Goal: Information Seeking & Learning: Learn about a topic

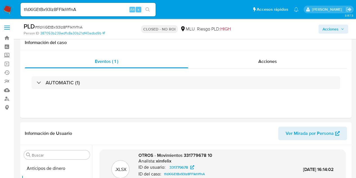
select select "10"
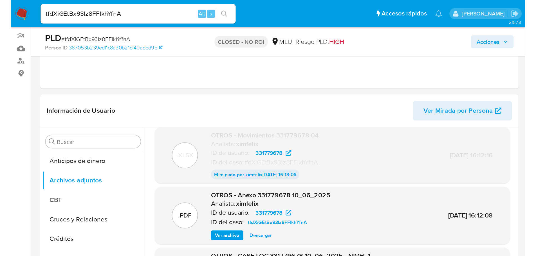
scroll to position [53, 0]
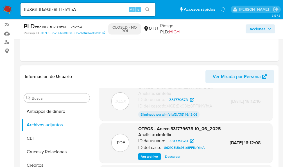
click at [267, 160] on div ".PDF OTROS - Anexo 331779678 10_06_2025 Analista: ximfelix ID de usuario: 33177…" at bounding box center [186, 143] width 168 height 34
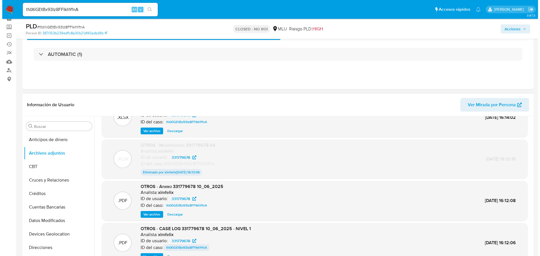
scroll to position [47, 0]
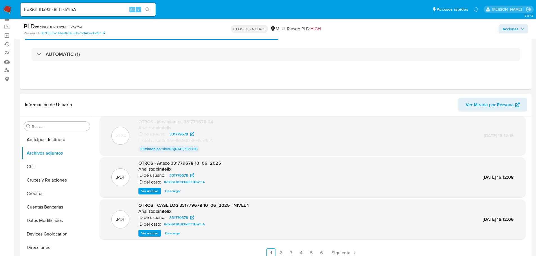
click at [143, 177] on div ".PDF OTROS - CASE LOG 331779678 10_06_2025 - NIVEL 1 Analista: ximfelix ID de u…" at bounding box center [313, 220] width 426 height 40
click at [148, 177] on span "Ver archivo" at bounding box center [149, 234] width 17 height 6
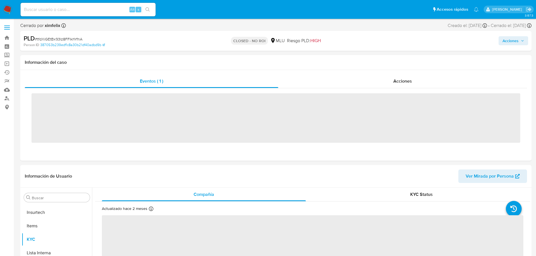
scroll to position [251, 0]
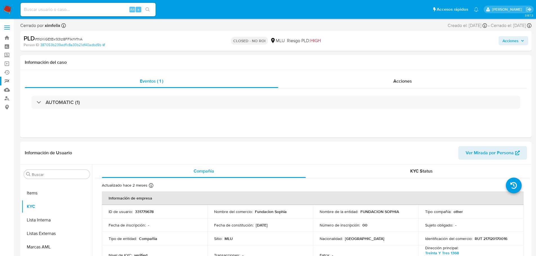
select select "10"
click at [73, 10] on input at bounding box center [88, 9] width 135 height 7
paste input "QGa8sw1QqZyPLRqY3WqHK9Yi"
type input "QGa8sw1QqZyPLRqY3WqHK9Yi"
click at [146, 12] on icon "search-icon" at bounding box center [147, 9] width 5 height 5
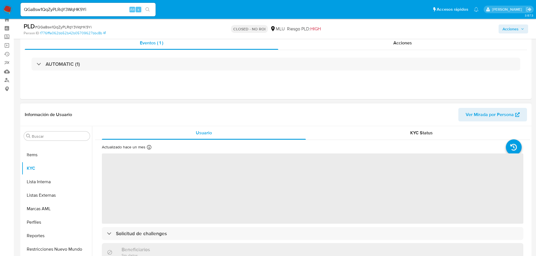
scroll to position [56, 0]
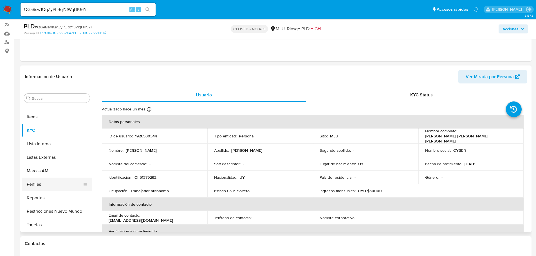
select select "10"
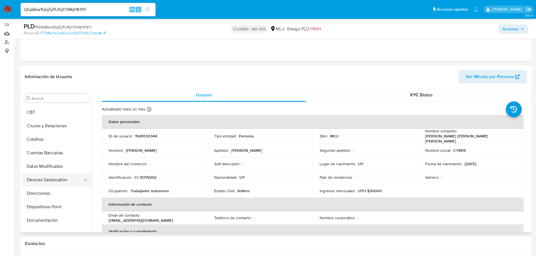
scroll to position [0, 0]
click at [57, 131] on button "Archivos adjuntos" at bounding box center [55, 125] width 66 height 14
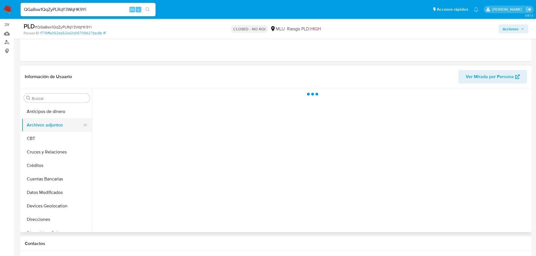
click at [58, 125] on button "Archivos adjuntos" at bounding box center [55, 125] width 66 height 14
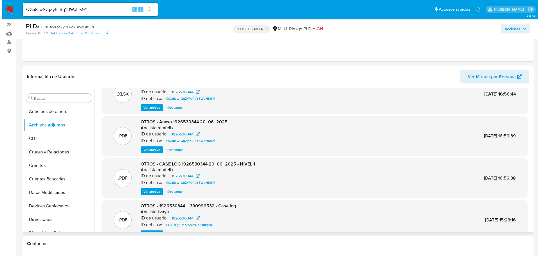
scroll to position [28, 0]
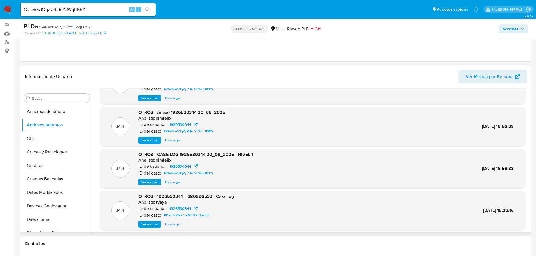
click at [155, 184] on span "Ver archivo" at bounding box center [149, 183] width 17 height 6
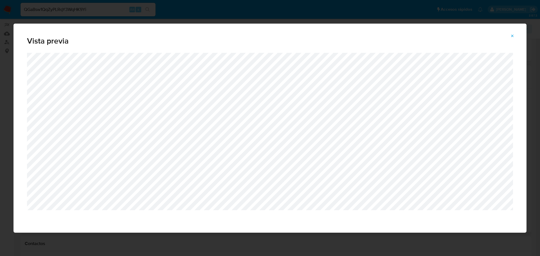
click at [510, 38] on button "Attachment preview" at bounding box center [512, 36] width 12 height 9
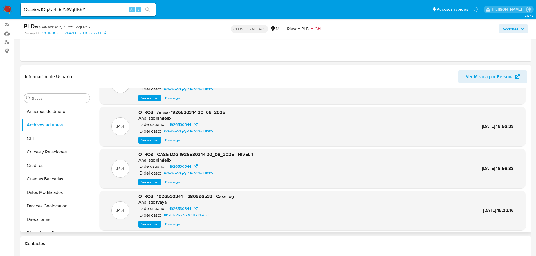
click at [93, 9] on input "QGa8sw1QqZyPLRqY3WqHK9Yi" at bounding box center [88, 9] width 135 height 7
paste input "3wofuatJk7dSby0D30gjxZBU"
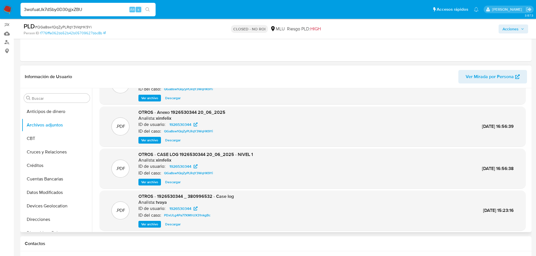
type input "3wofuatJk7dSby0D30gjxZBU"
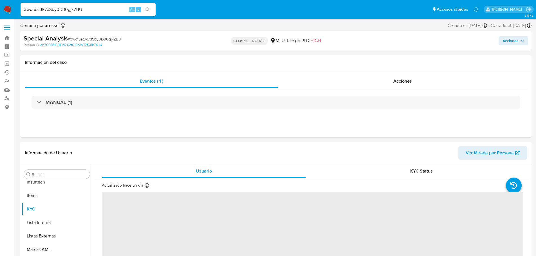
scroll to position [251, 0]
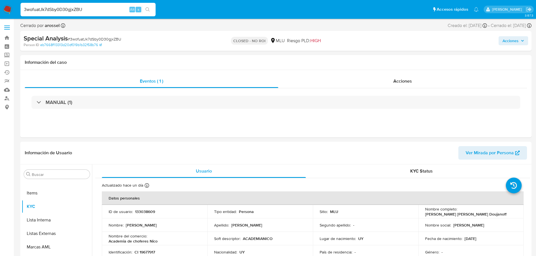
select select "10"
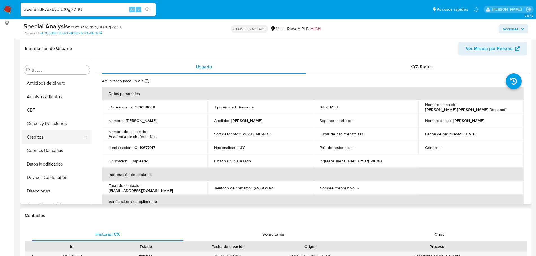
scroll to position [0, 0]
click at [57, 93] on button "Archivos adjuntos" at bounding box center [55, 97] width 66 height 14
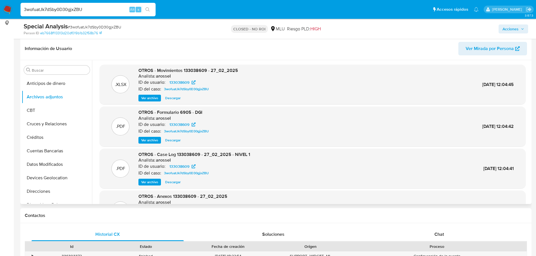
click at [156, 181] on span "Ver archivo" at bounding box center [149, 183] width 17 height 6
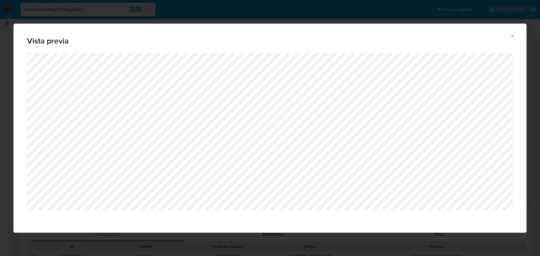
click at [511, 34] on icon "Attachment preview" at bounding box center [512, 36] width 5 height 5
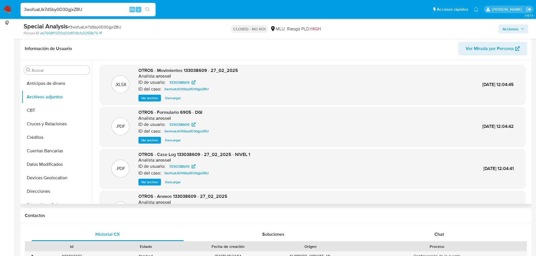
click at [97, 15] on div "3wofuatJk7dSby0D30gjxZBU Alt s" at bounding box center [88, 10] width 135 height 14
click at [97, 14] on div "3wofuatJk7dSby0D30gjxZBU Alt s" at bounding box center [88, 10] width 135 height 14
drag, startPoint x: 97, startPoint y: 13, endPoint x: 97, endPoint y: 9, distance: 3.9
click at [97, 9] on input "3wofuatJk7dSby0D30gjxZBU" at bounding box center [88, 9] width 135 height 7
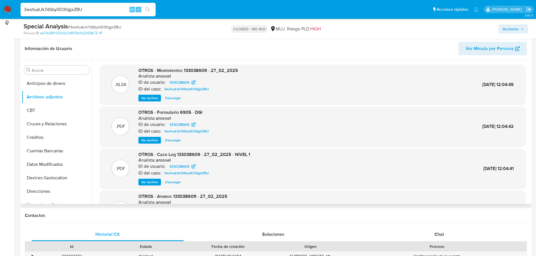
paste input "47tp5iESpLoEdAazqZr202eg"
type input "47tp5iESpLoEdAazqZr202eg"
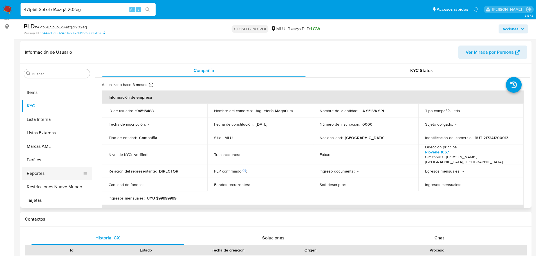
scroll to position [84, 0]
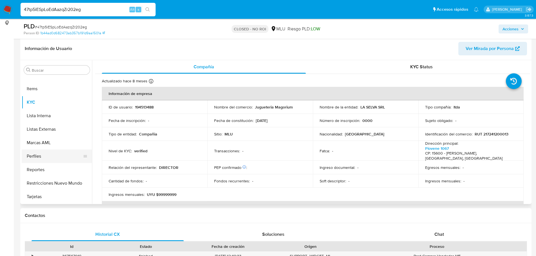
select select "10"
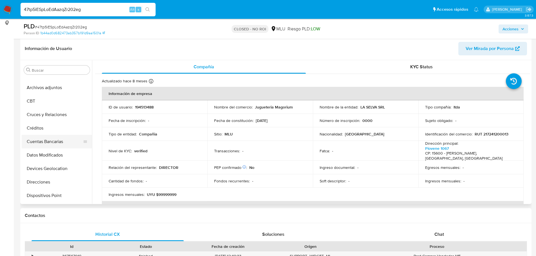
scroll to position [0, 0]
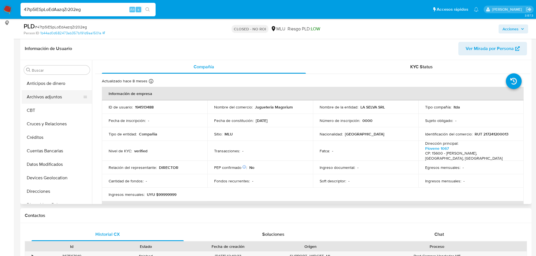
click at [54, 94] on button "Archivos adjuntos" at bounding box center [55, 97] width 66 height 14
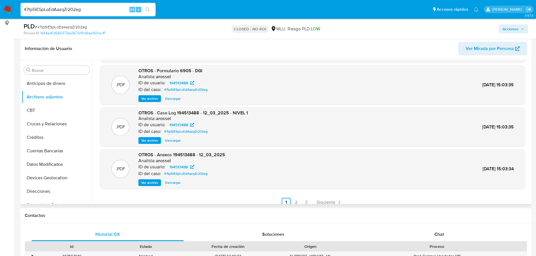
scroll to position [47, 0]
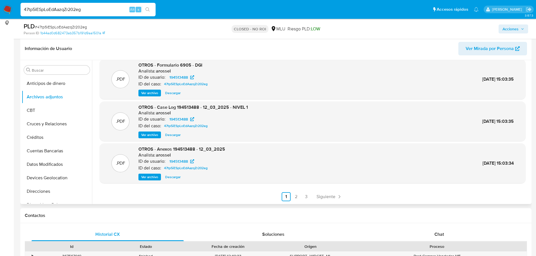
click at [148, 178] on span "Ver archivo" at bounding box center [149, 177] width 17 height 6
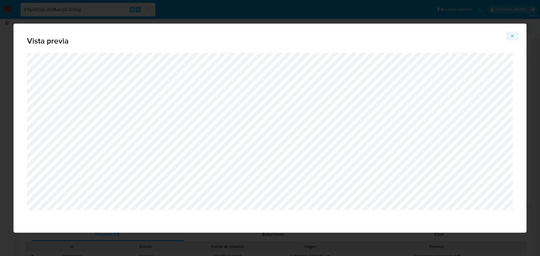
click at [511, 36] on icon "Attachment preview" at bounding box center [512, 36] width 5 height 5
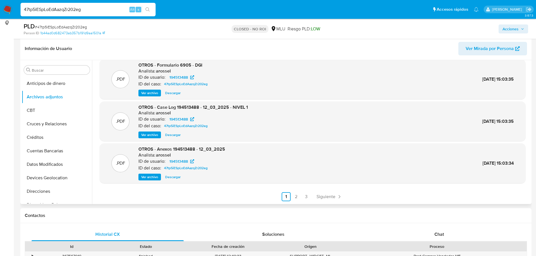
click at [146, 135] on span "Ver archivo" at bounding box center [149, 135] width 17 height 6
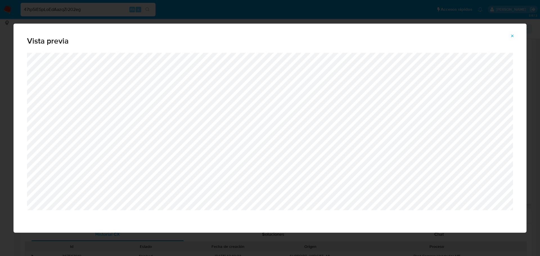
click at [128, 30] on div "Vista previa" at bounding box center [270, 38] width 513 height 29
click at [513, 34] on icon "Attachment preview" at bounding box center [512, 36] width 5 height 5
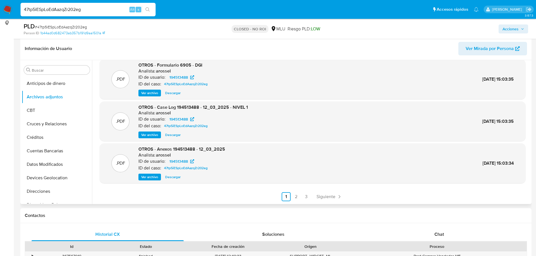
click at [60, 6] on input "47tp5iESpLoEdAazqZr202eg" at bounding box center [88, 9] width 135 height 7
paste input "ZzzWumrKteCb0tQ1mGwGgHCp"
type input "ZzzWumrKteCb0tQ1mGwGgHCp"
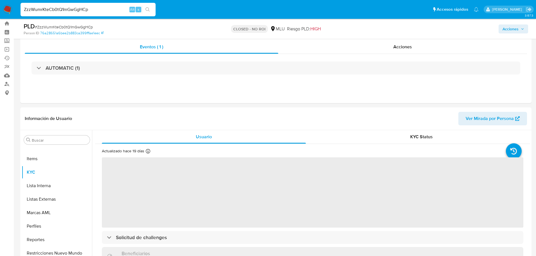
scroll to position [28, 0]
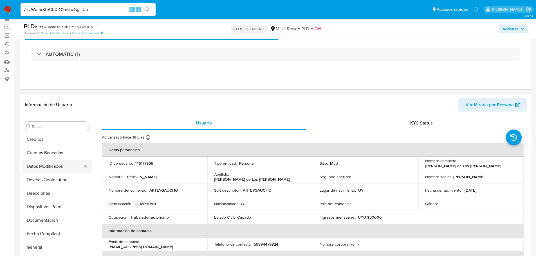
select select "10"
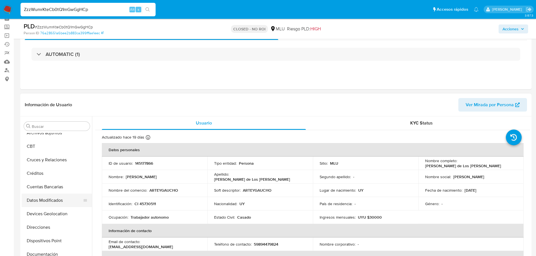
scroll to position [0, 0]
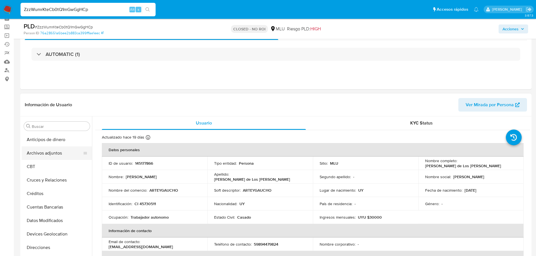
click at [51, 154] on button "Archivos adjuntos" at bounding box center [55, 154] width 66 height 14
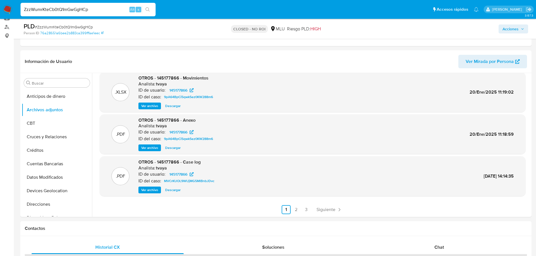
scroll to position [84, 0]
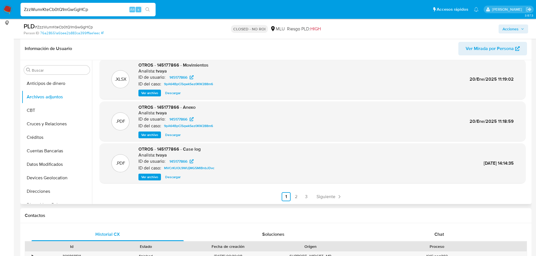
click at [344, 193] on ul "Anterior 1 2 3 Siguiente" at bounding box center [313, 196] width 426 height 9
click at [333, 195] on span "Siguiente" at bounding box center [326, 197] width 19 height 5
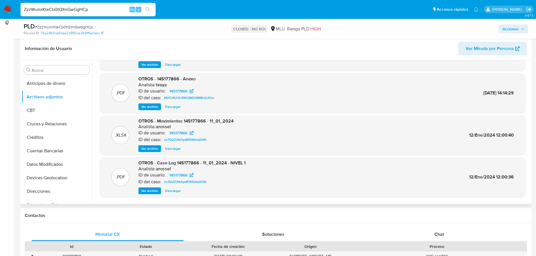
scroll to position [47, 0]
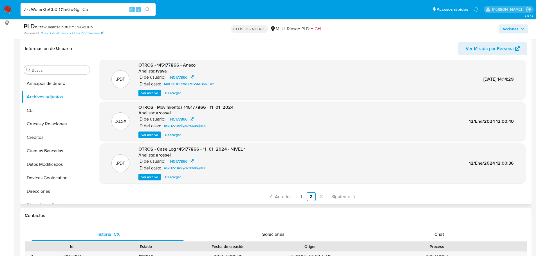
click at [145, 179] on span "Ver archivo" at bounding box center [149, 177] width 17 height 6
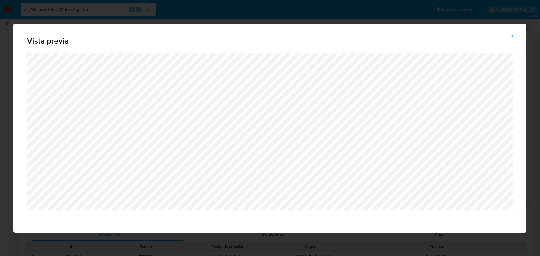
click at [510, 36] on button "Attachment preview" at bounding box center [512, 36] width 12 height 9
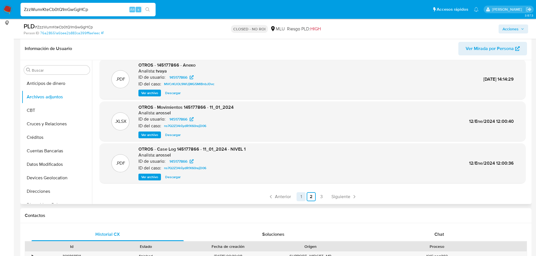
click at [302, 197] on link "1" at bounding box center [301, 196] width 9 height 9
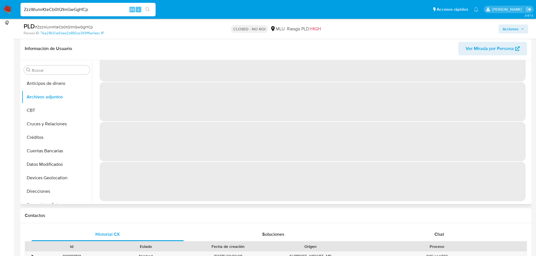
scroll to position [0, 0]
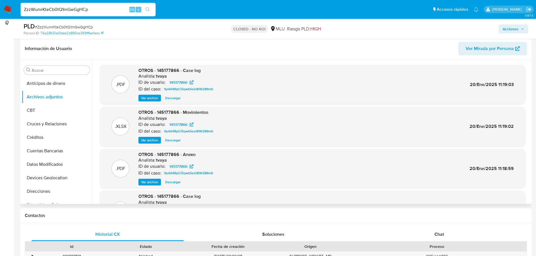
click at [88, 8] on input "ZzzWumrKteCb0tQ1mGwGgHCp" at bounding box center [88, 9] width 135 height 7
paste input "pg1WW2z2pNz9PFfpi0QYENN4"
type input "pg1WW2z2pNz9PFfpi0QYENN4"
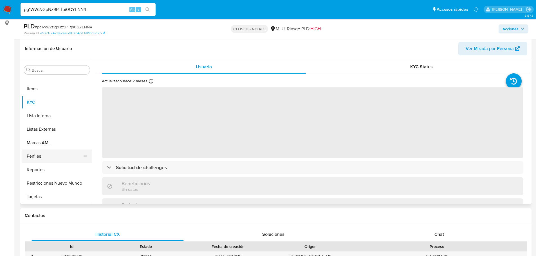
scroll to position [82, 0]
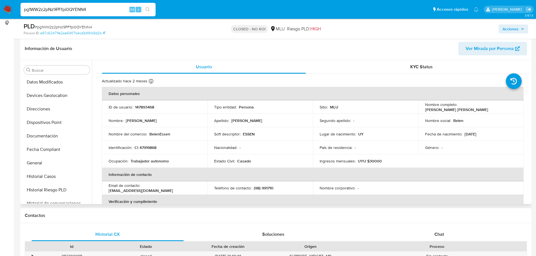
select select "10"
click at [244, 132] on p "ESSEN" at bounding box center [249, 134] width 12 height 5
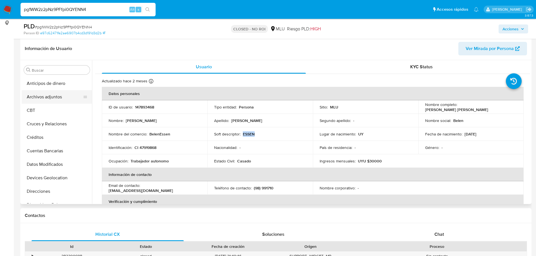
click at [58, 98] on button "Archivos adjuntos" at bounding box center [55, 97] width 66 height 14
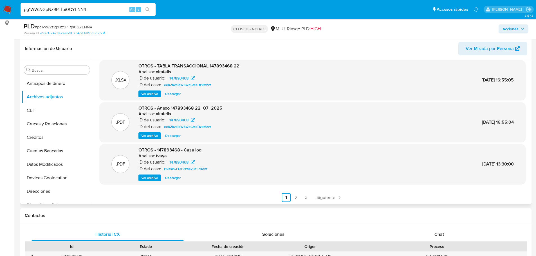
scroll to position [47, 0]
click at [337, 198] on icon "Paginación" at bounding box center [340, 197] width 6 height 6
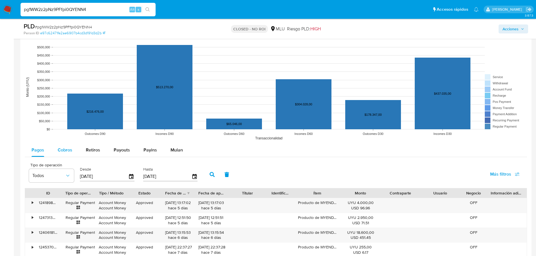
click at [60, 152] on span "Cobros" at bounding box center [65, 150] width 15 height 6
select select "10"
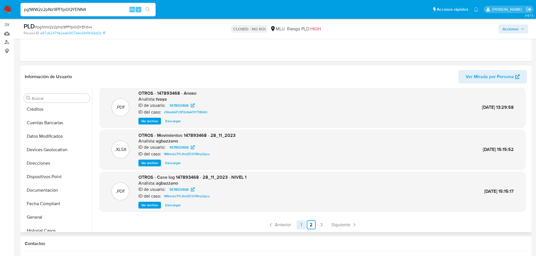
click at [304, 227] on link "1" at bounding box center [301, 225] width 9 height 9
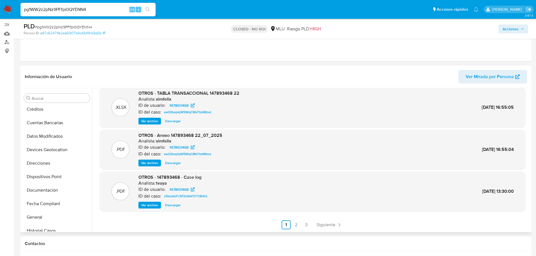
click at [147, 207] on span "Ver archivo" at bounding box center [149, 206] width 17 height 6
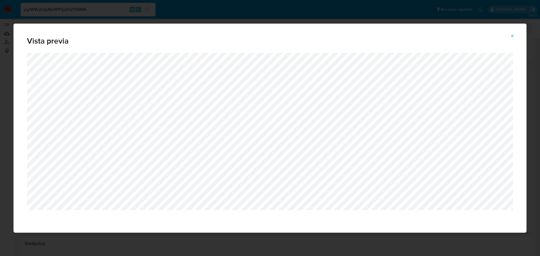
click at [89, 21] on div "Vista previa" at bounding box center [270, 128] width 540 height 256
click at [515, 34] on button "Attachment preview" at bounding box center [512, 36] width 12 height 9
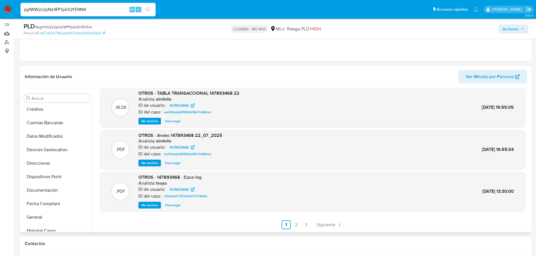
click at [83, 3] on div "pg1WW2z2pNz9PFfpi0QYENN4 Alt s" at bounding box center [88, 10] width 135 height 14
click at [86, 6] on input "pg1WW2z2pNz9PFfpi0QYENN4" at bounding box center [88, 9] width 135 height 7
paste input "6ijxJJ0cjHoLj3rzp3qtSS5E"
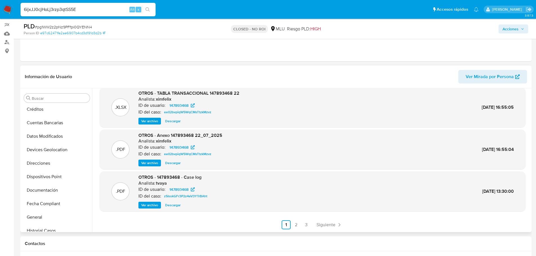
type input "6ijxJJ0cjHoLj3rzp3qtSS5E"
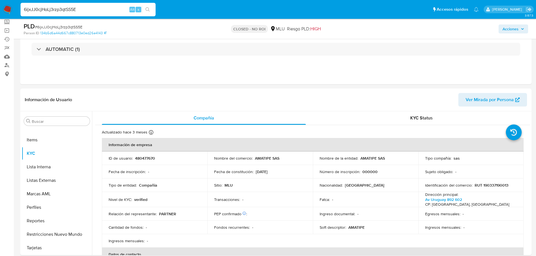
scroll to position [56, 0]
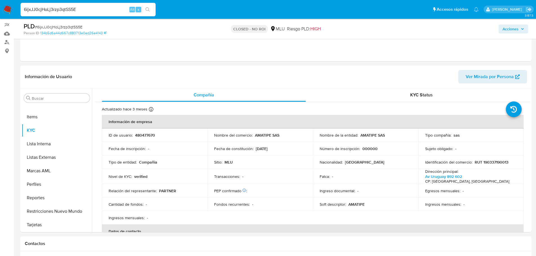
select select "10"
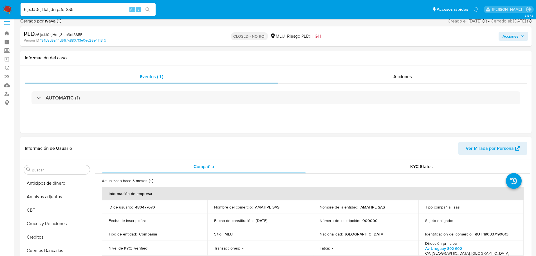
scroll to position [0, 0]
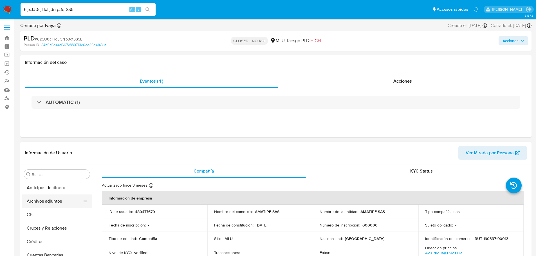
click at [56, 206] on button "Archivos adjuntos" at bounding box center [55, 202] width 66 height 14
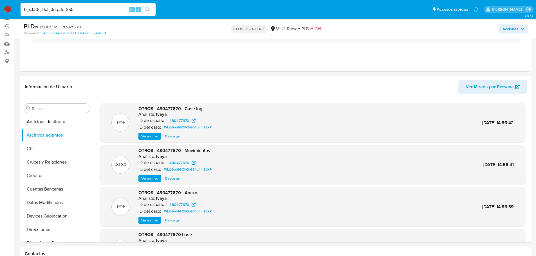
scroll to position [56, 0]
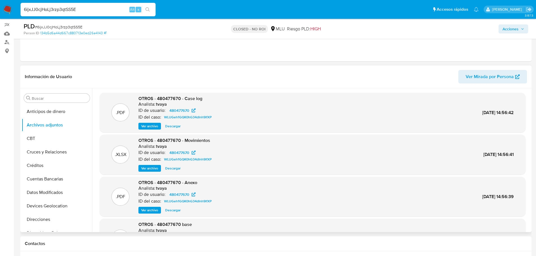
click at [154, 126] on span "Ver archivo" at bounding box center [149, 127] width 17 height 6
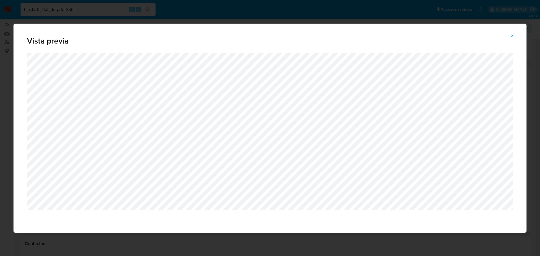
click at [511, 35] on icon "Attachment preview" at bounding box center [512, 36] width 5 height 5
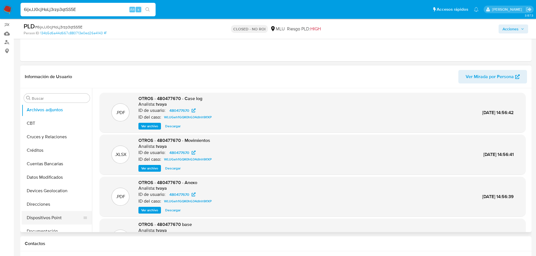
scroll to position [28, 0]
click at [51, 219] on button "Documentación" at bounding box center [55, 219] width 66 height 14
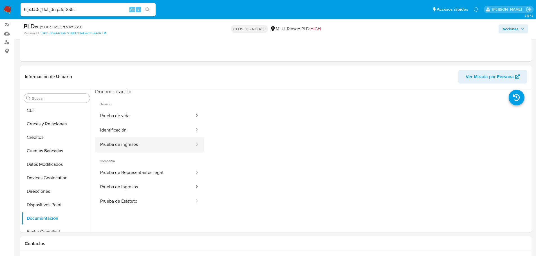
click at [138, 146] on button "Prueba de ingresos" at bounding box center [145, 145] width 100 height 14
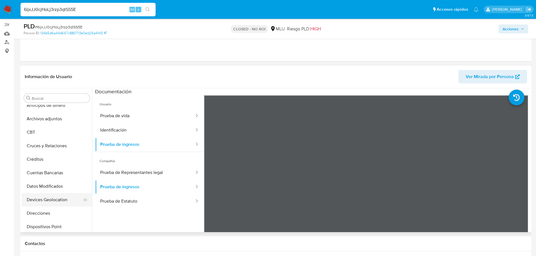
scroll to position [0, 0]
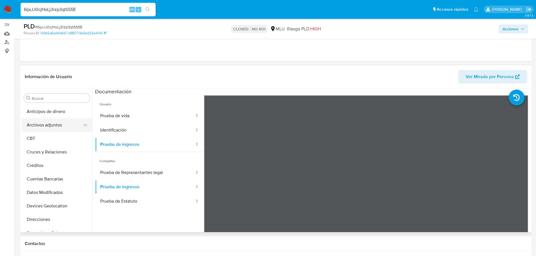
click at [54, 129] on button "Archivos adjuntos" at bounding box center [55, 125] width 66 height 14
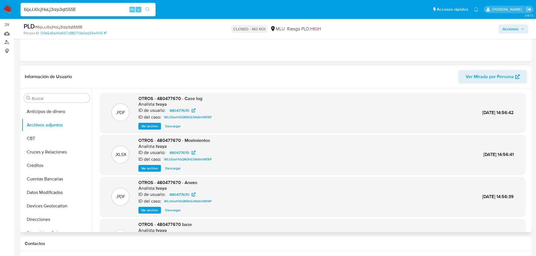
click at [154, 126] on span "Ver archivo" at bounding box center [149, 127] width 17 height 6
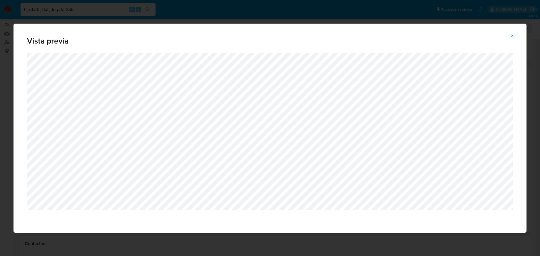
click at [88, 13] on div "Vista previa" at bounding box center [270, 128] width 540 height 256
click at [517, 37] on button "Attachment preview" at bounding box center [512, 36] width 12 height 9
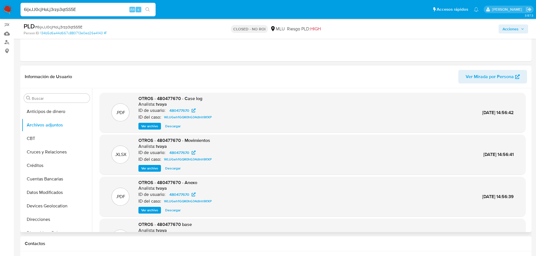
click at [78, 11] on input "6ijxJJ0cjHoLj3rzp3qtSS5E" at bounding box center [88, 9] width 135 height 7
paste input "BE58BHIYVNnTGZBObktpe8yd"
type input "BE58BHIYVNnTGZBObktpe8yd"
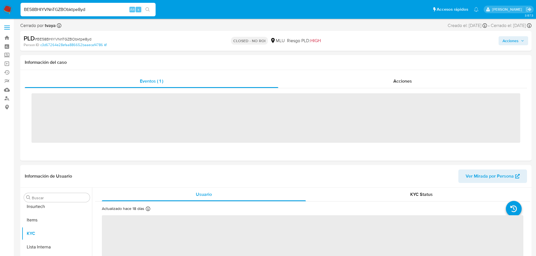
scroll to position [251, 0]
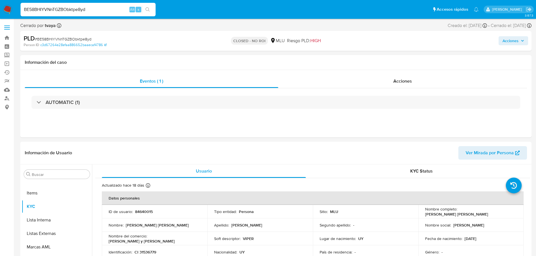
select select "10"
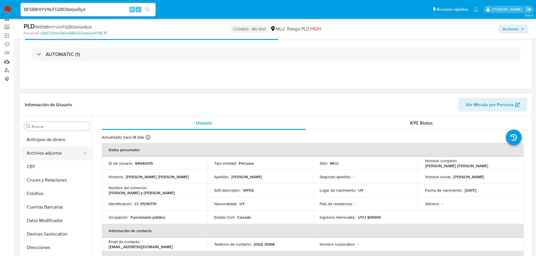
click at [41, 155] on button "Archivos adjuntos" at bounding box center [55, 154] width 66 height 14
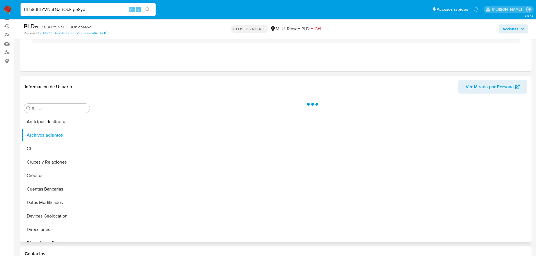
scroll to position [56, 0]
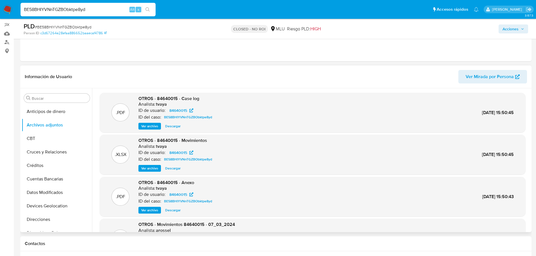
click at [148, 128] on span "Ver archivo" at bounding box center [149, 127] width 17 height 6
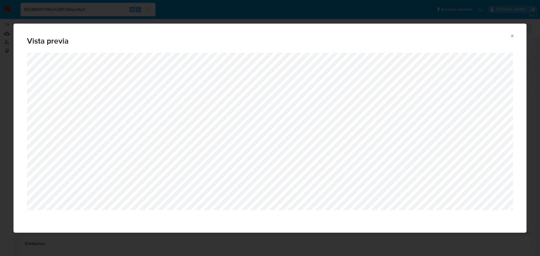
click at [511, 36] on icon "Attachment preview" at bounding box center [512, 36] width 5 height 5
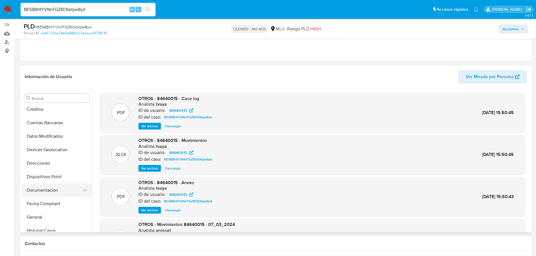
click at [55, 194] on button "Documentación" at bounding box center [55, 191] width 66 height 14
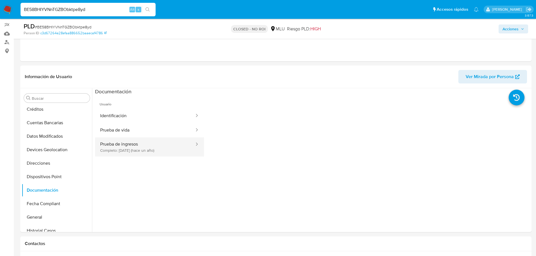
click at [142, 153] on button "Prueba de ingresos Completo: 05/06/2024 (hace un año)" at bounding box center [145, 147] width 100 height 19
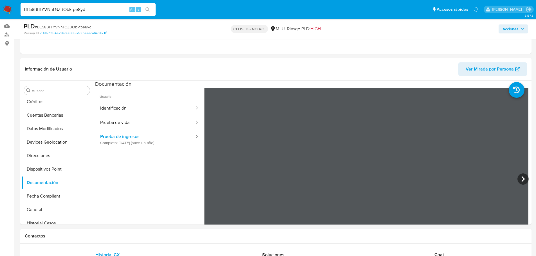
scroll to position [84, 0]
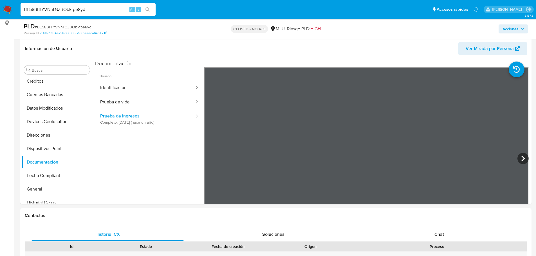
click at [77, 9] on input "BE58BHIYVNnTGZBObktpe8yd" at bounding box center [88, 9] width 135 height 7
paste input "H39ssogBDRHneUonLtQo57hf"
type input "H39ssogBDRHneUonLtQo57hf"
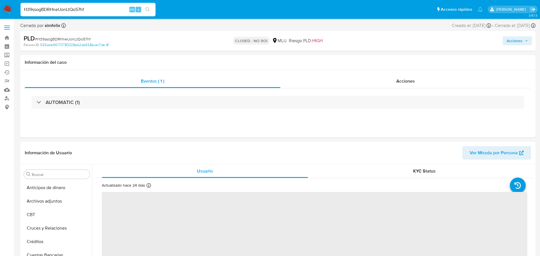
select select "10"
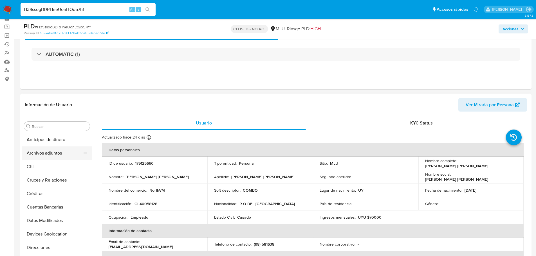
click at [53, 155] on button "Archivos adjuntos" at bounding box center [55, 154] width 66 height 14
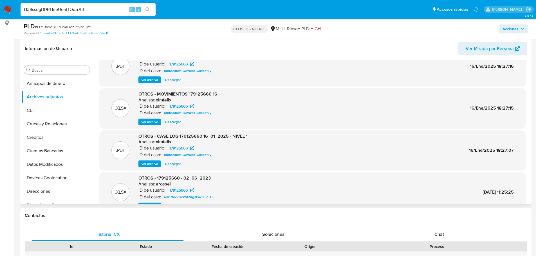
scroll to position [28, 0]
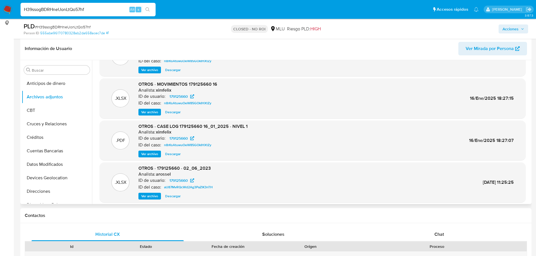
click at [150, 154] on span "Ver archivo" at bounding box center [149, 154] width 17 height 6
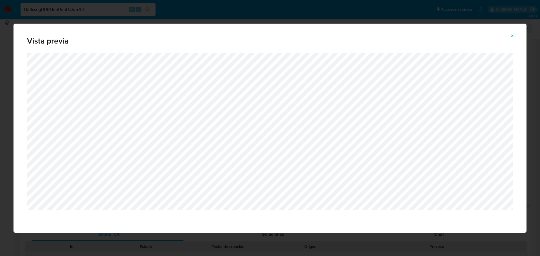
click at [515, 35] on icon "Attachment preview" at bounding box center [512, 36] width 5 height 5
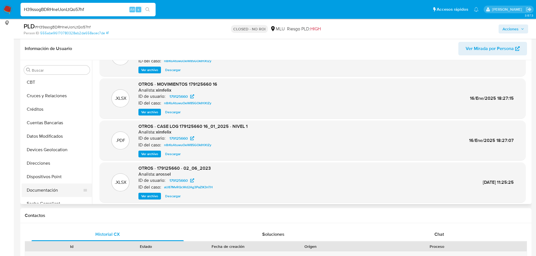
click at [50, 190] on button "Documentación" at bounding box center [55, 191] width 66 height 14
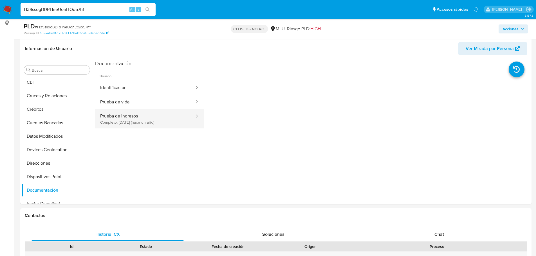
click at [155, 122] on button "Prueba de ingresos Completo: 26/07/2024 (hace un año)" at bounding box center [145, 118] width 100 height 19
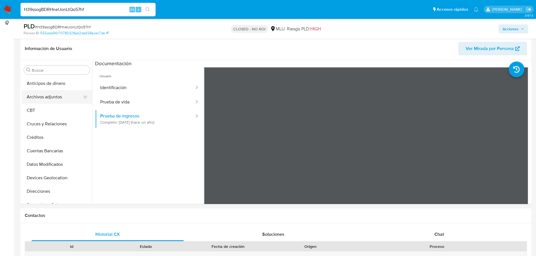
click at [44, 94] on button "Archivos adjuntos" at bounding box center [55, 97] width 66 height 14
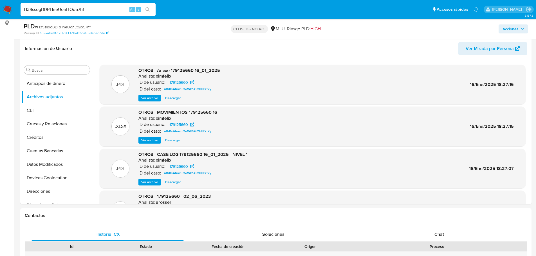
click at [147, 181] on span "Ver archivo" at bounding box center [149, 183] width 17 height 6
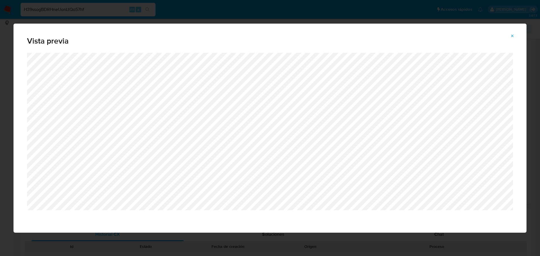
click at [514, 34] on icon "Attachment preview" at bounding box center [512, 36] width 5 height 5
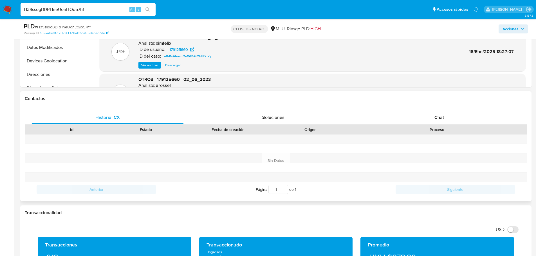
scroll to position [197, 0]
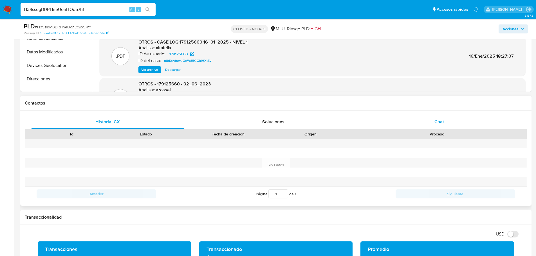
click at [441, 123] on span "Chat" at bounding box center [439, 122] width 10 height 6
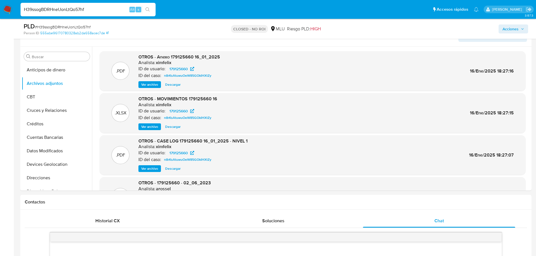
scroll to position [84, 0]
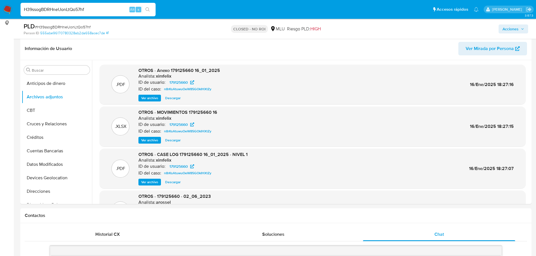
click at [86, 13] on div "H39ssogBDRHneUonLtQo57hf Alt s" at bounding box center [88, 10] width 135 height 14
click at [86, 11] on input "H39ssogBDRHneUonLtQo57hf" at bounding box center [88, 9] width 135 height 7
paste input "nVXfIqI93XXdNtpDxBkYcX0s"
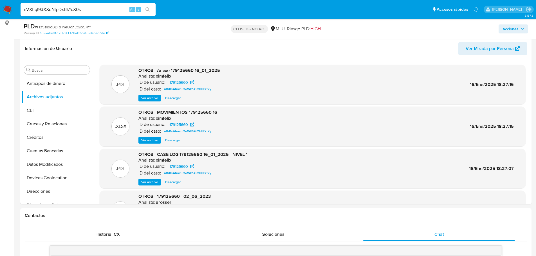
type input "nVXfIqI93XXdNtpDxBkYcX0s"
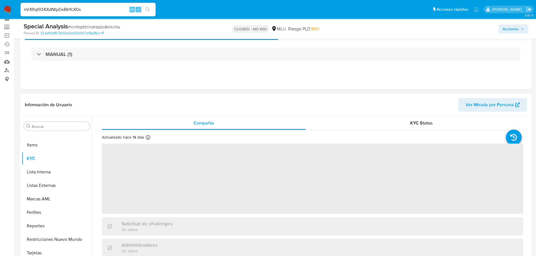
scroll to position [56, 0]
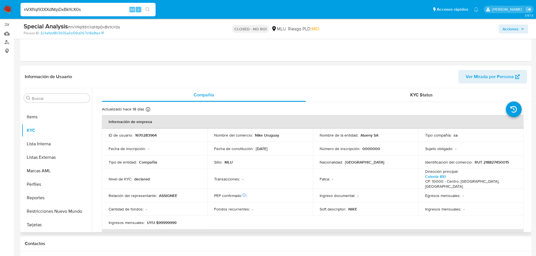
select select "10"
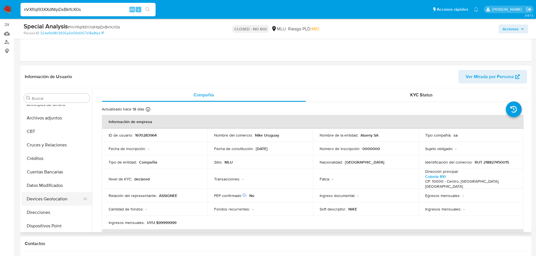
scroll to position [0, 0]
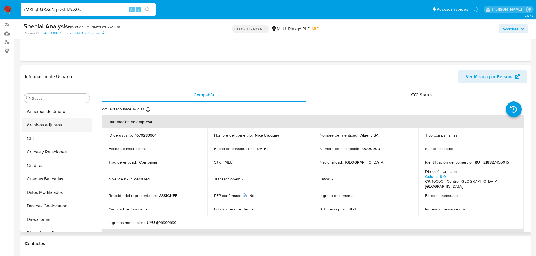
click at [51, 126] on button "Archivos adjuntos" at bounding box center [55, 125] width 66 height 14
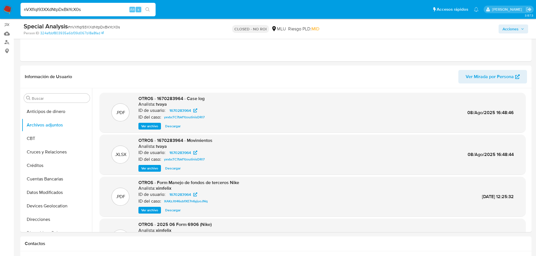
click at [101, 28] on span "# nVXfIqI93XXdNtpDxBkYcX0s" at bounding box center [94, 27] width 52 height 6
copy span "nVXfIqI93XXdNtpDxBkYcX0s"
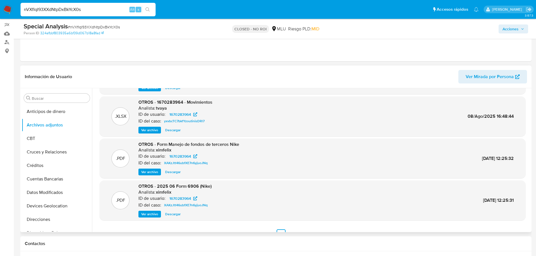
scroll to position [47, 0]
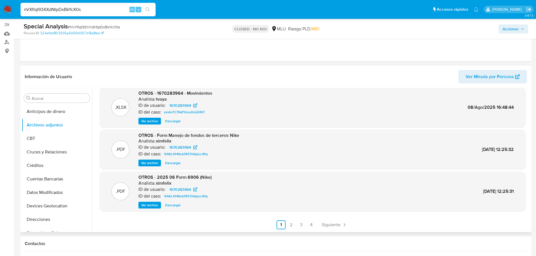
click at [329, 217] on div ".PDF OTROS - 1670283964 - Case log Analista: tvaya ID de usuario: 1670283964 ID…" at bounding box center [313, 138] width 426 height 184
click at [332, 223] on span "Siguiente" at bounding box center [331, 225] width 19 height 5
click at [149, 163] on span "Ver archivo" at bounding box center [149, 163] width 17 height 6
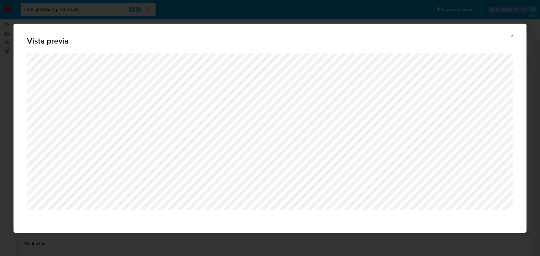
click at [513, 37] on icon "Attachment preview" at bounding box center [512, 36] width 5 height 5
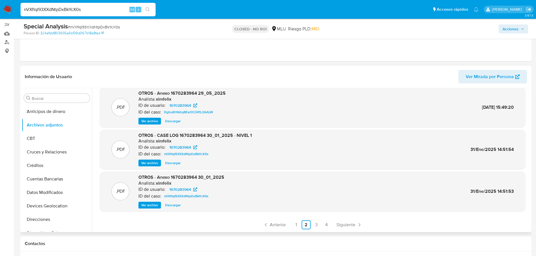
click at [70, 12] on input "nVXfIqI93XXdNtpDxBkYcX0s" at bounding box center [88, 9] width 135 height 7
paste input "QgtOAQ9QkFauwwBekaClm4EW"
type input "QgtOAQ9QkFauwwBekaClm4EW"
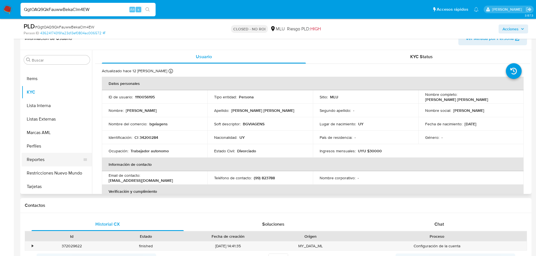
scroll to position [84, 0]
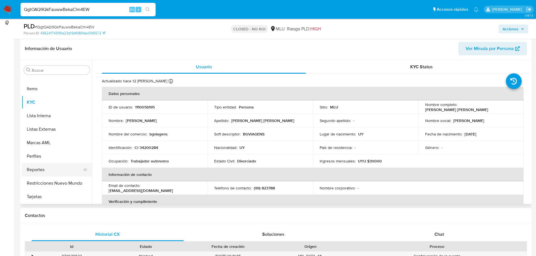
select select "10"
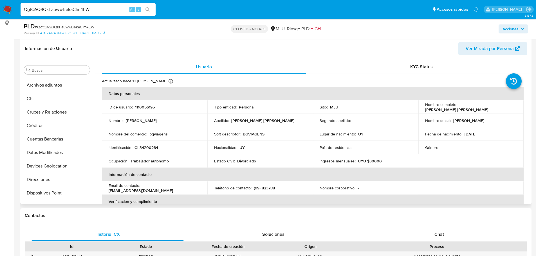
scroll to position [0, 0]
click at [48, 104] on button "CBT" at bounding box center [55, 111] width 66 height 14
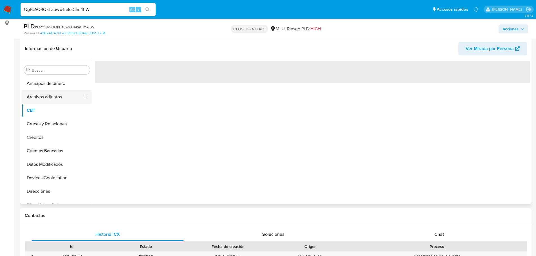
click at [48, 99] on button "Archivos adjuntos" at bounding box center [55, 97] width 66 height 14
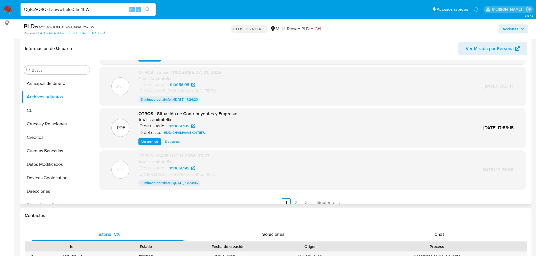
scroll to position [46, 0]
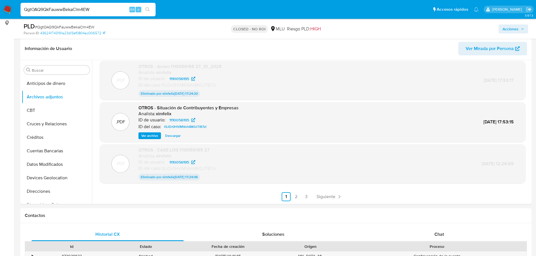
click at [78, 26] on span "# QgtOAQ9QkFauwwBekaClm4EW" at bounding box center [64, 27] width 59 height 6
copy span "QgtOAQ9QkFauwwBekaClm4EW"
click at [329, 201] on link "Siguiente" at bounding box center [329, 196] width 30 height 9
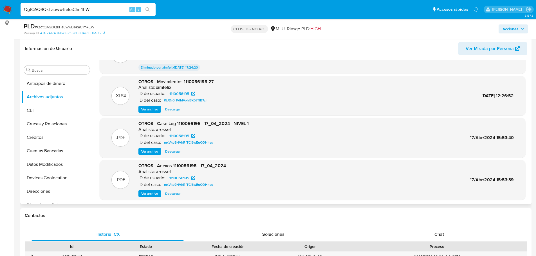
scroll to position [47, 0]
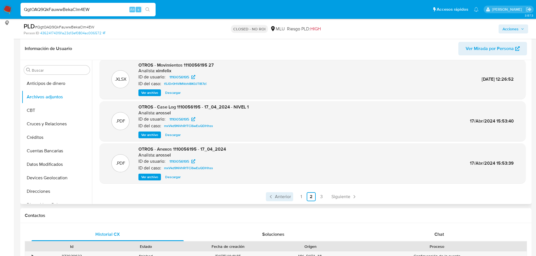
click at [284, 199] on span "Anterior" at bounding box center [283, 197] width 16 height 5
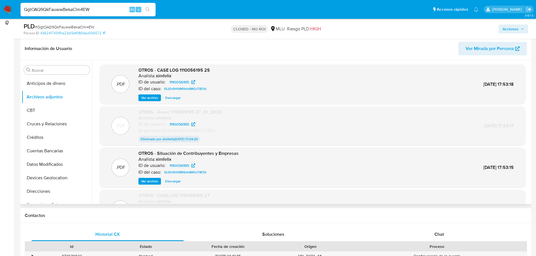
scroll to position [0, 0]
click at [144, 96] on span "Ver archivo" at bounding box center [149, 98] width 17 height 6
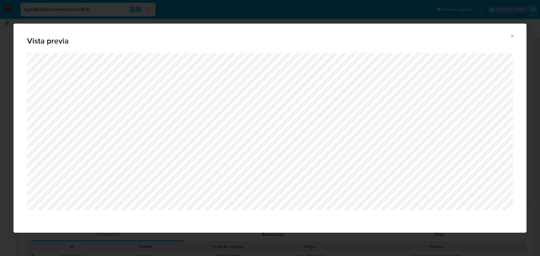
click at [513, 37] on icon "Attachment preview" at bounding box center [512, 36] width 5 height 5
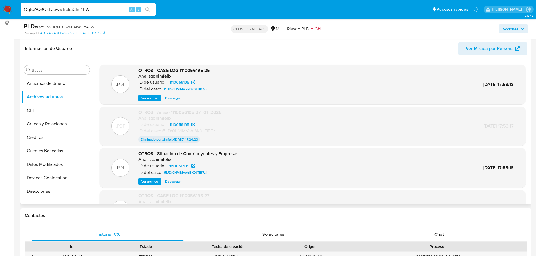
click at [73, 8] on input "QgtOAQ9QkFauwwBekaClm4EW" at bounding box center [88, 9] width 135 height 7
paste input "1KgbXsPVH8bndkCJdtrGeyPK"
type input "1KgbXsPVH8bndkCJdtrGeyPK"
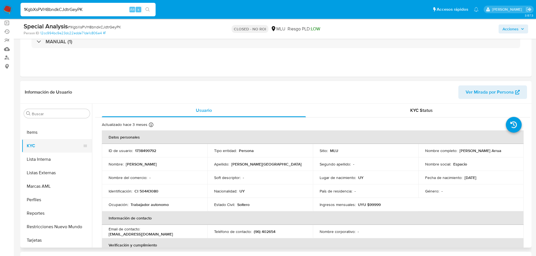
scroll to position [56, 0]
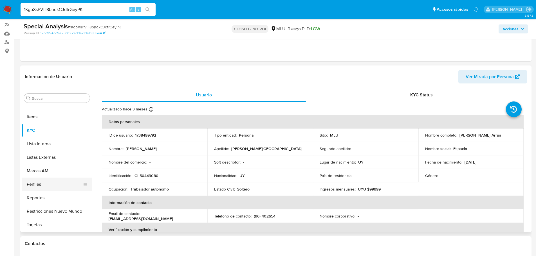
select select "10"
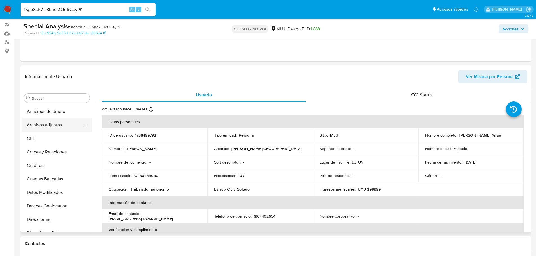
click at [50, 124] on button "Archivos adjuntos" at bounding box center [55, 125] width 66 height 14
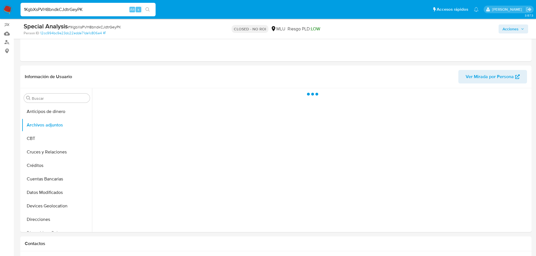
scroll to position [84, 0]
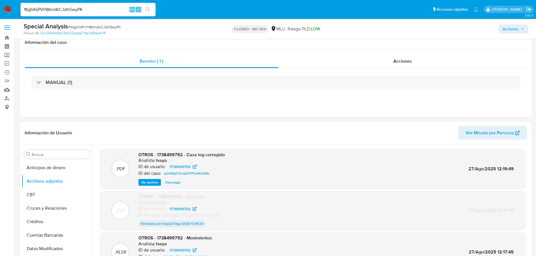
select select "10"
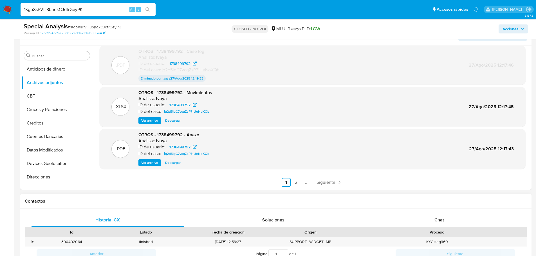
scroll to position [113, 0]
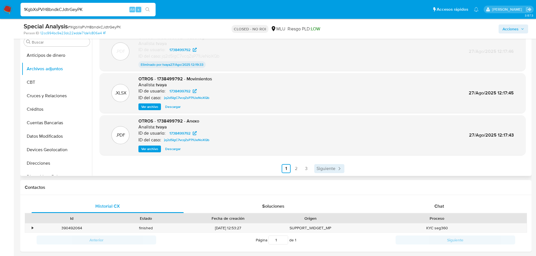
click at [328, 168] on span "Siguiente" at bounding box center [326, 169] width 19 height 5
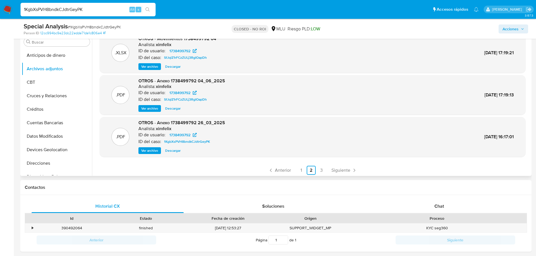
scroll to position [47, 0]
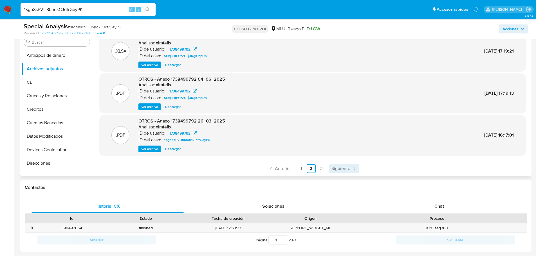
click at [335, 165] on link "Siguiente" at bounding box center [344, 168] width 30 height 9
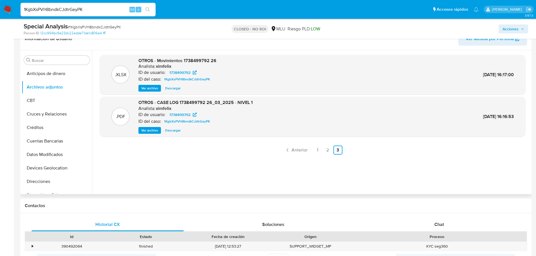
scroll to position [84, 0]
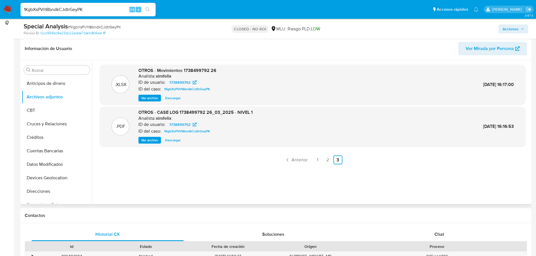
click at [145, 139] on span "Ver archivo" at bounding box center [149, 141] width 17 height 6
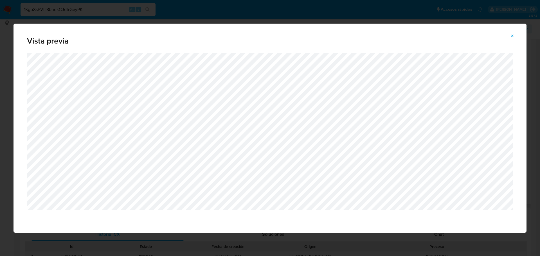
click at [513, 39] on span "Attachment preview" at bounding box center [512, 36] width 5 height 8
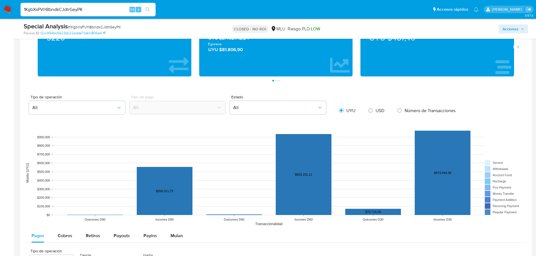
scroll to position [422, 0]
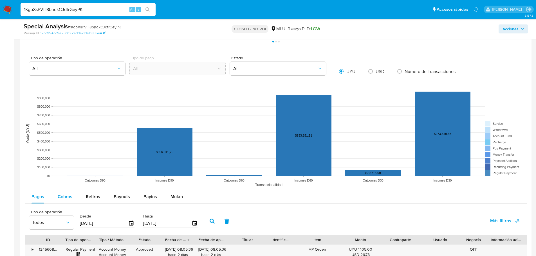
click at [66, 198] on span "Cobros" at bounding box center [65, 197] width 15 height 6
select select "10"
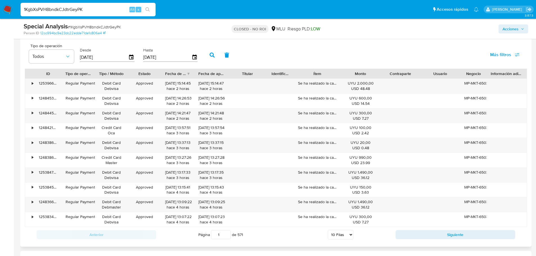
scroll to position [591, 0]
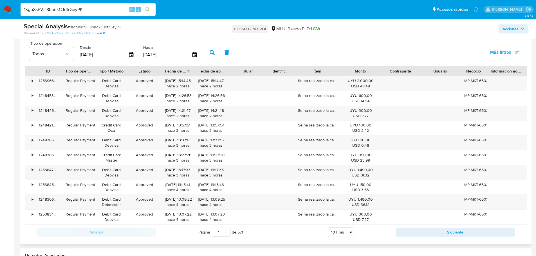
click at [331, 74] on div "Ítem" at bounding box center [317, 71] width 39 height 6
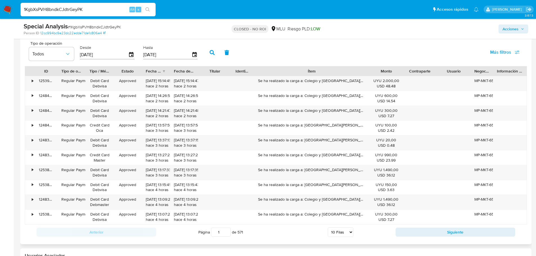
drag, startPoint x: 343, startPoint y: 71, endPoint x: 405, endPoint y: 70, distance: 62.2
click at [405, 70] on div "ID Tipo de operación Tipo / Método Estado Fecha de creación Fecha de aprobación…" at bounding box center [276, 71] width 502 height 10
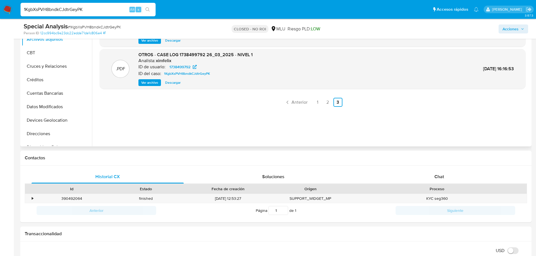
scroll to position [141, 0]
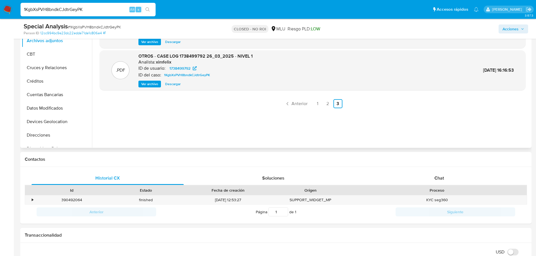
click at [92, 10] on input "1KgbXsPVH8bndkCJdtrGeyPK" at bounding box center [88, 9] width 135 height 7
paste input "WkAubYuaQSZwVJgQeN0En4Jl"
type input "WkAubYuaQSZwVJgQeN0En4Jl"
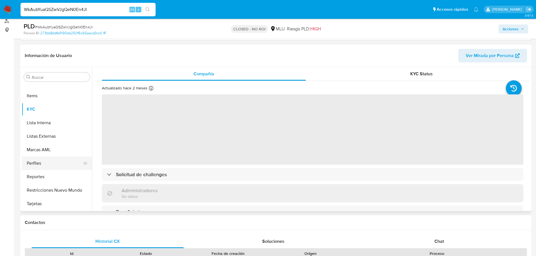
scroll to position [84, 0]
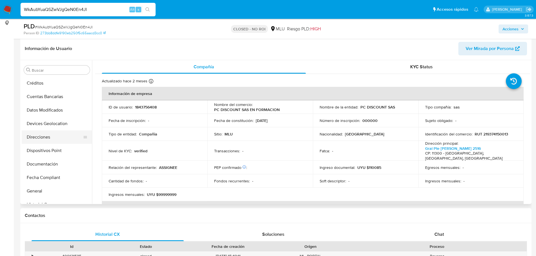
select select "10"
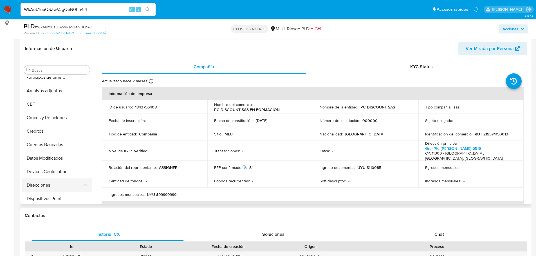
scroll to position [0, 0]
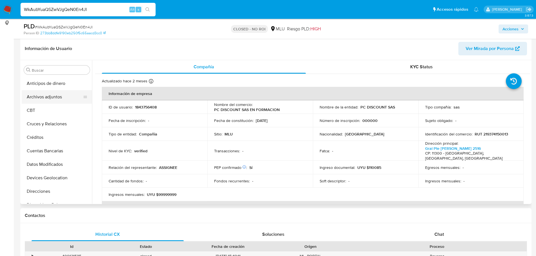
click at [53, 93] on button "Archivos adjuntos" at bounding box center [55, 97] width 66 height 14
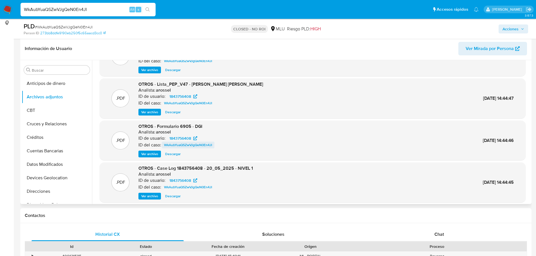
scroll to position [47, 0]
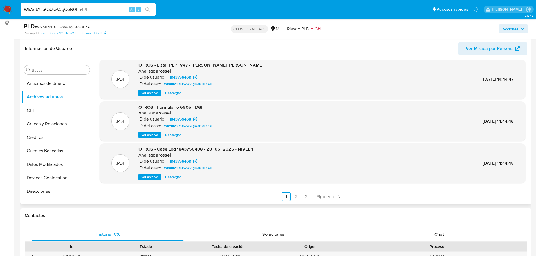
click at [150, 180] on span "Ver archivo" at bounding box center [149, 177] width 17 height 6
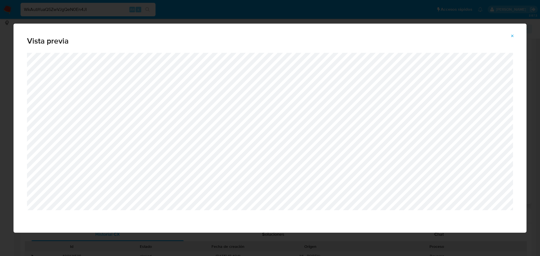
click at [513, 37] on icon "Attachment preview" at bounding box center [512, 36] width 5 height 5
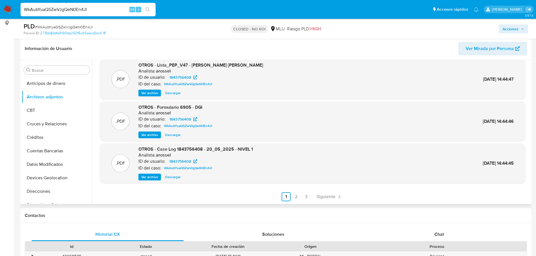
click at [91, 12] on input "WkAubYuaQSZwVJgQeN0En4Jl" at bounding box center [88, 9] width 135 height 7
paste input "Upg2TIcmieCWvtGtS7urxNqA"
type input "Upg2TIcmieCWvtGtS7urxNqA"
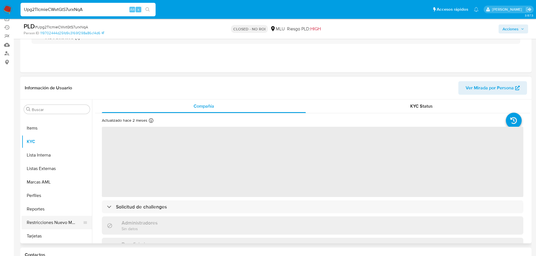
scroll to position [84, 0]
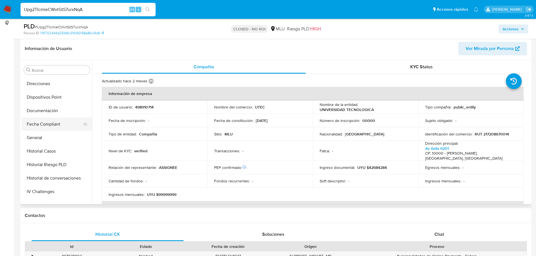
select select "10"
click at [54, 94] on button "Archivos adjuntos" at bounding box center [55, 97] width 66 height 14
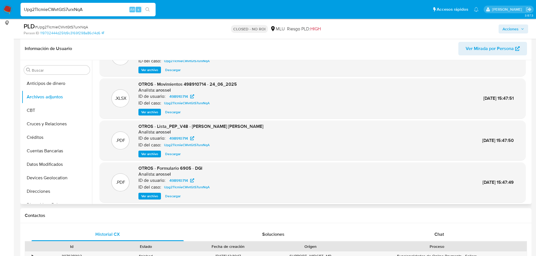
scroll to position [47, 0]
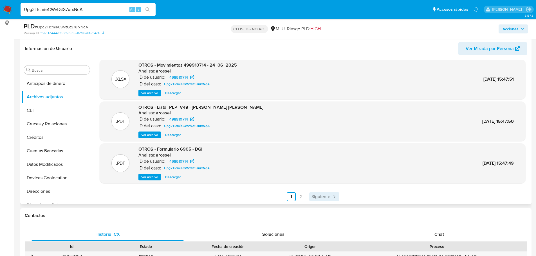
click at [318, 199] on span "Siguiente" at bounding box center [320, 197] width 19 height 5
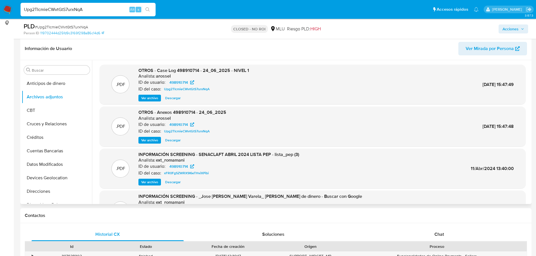
click at [148, 97] on span "Ver archivo" at bounding box center [149, 98] width 17 height 6
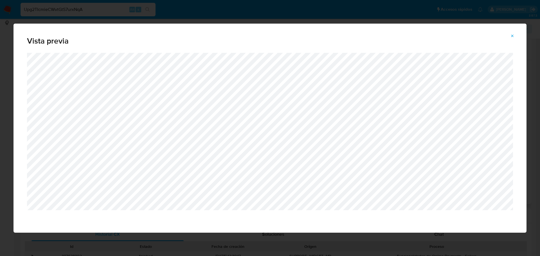
drag, startPoint x: 513, startPoint y: 37, endPoint x: 501, endPoint y: 39, distance: 12.0
click at [514, 37] on icon "Attachment preview" at bounding box center [513, 36] width 3 height 3
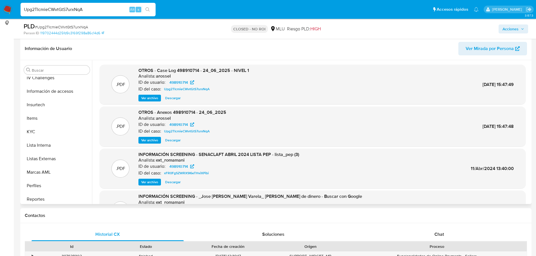
scroll to position [225, 0]
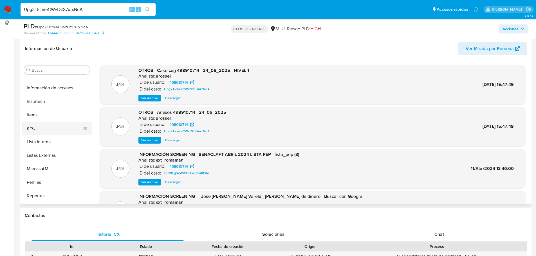
click at [50, 128] on button "KYC" at bounding box center [55, 129] width 66 height 14
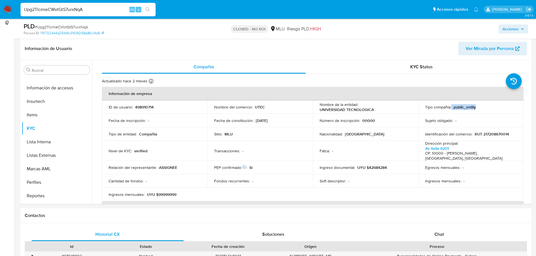
drag, startPoint x: 476, startPoint y: 107, endPoint x: 449, endPoint y: 108, distance: 26.5
click at [449, 108] on div "Tipo compañía : public_entity" at bounding box center [471, 107] width 92 height 5
click at [449, 109] on p "Tipo compañía :" at bounding box center [438, 107] width 26 height 5
click at [60, 9] on input "Upg2TIcmieCWvtGtS7urxNqA" at bounding box center [88, 9] width 135 height 7
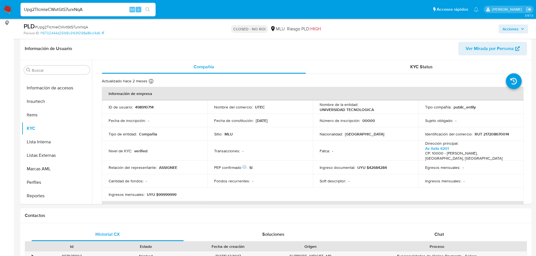
paste input "RJwrdrXPKRdSHrrUgOLEBYD4"
type input "RJwrdrXPKRdSHrrUgOLEBYD4"
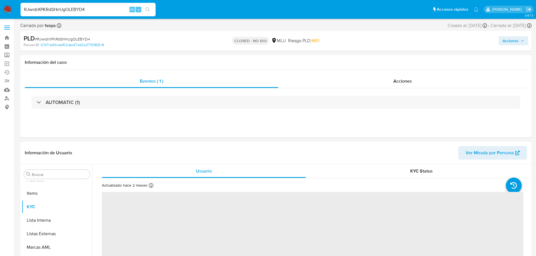
scroll to position [251, 0]
select select "10"
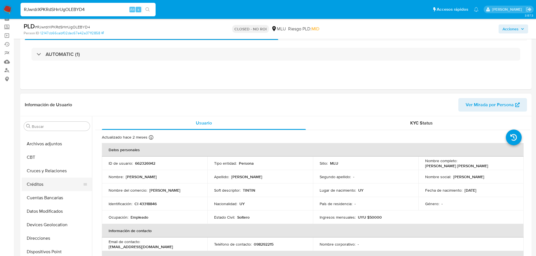
scroll to position [0, 0]
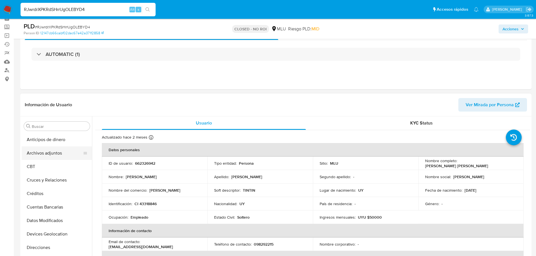
click at [54, 151] on button "Archivos adjuntos" at bounding box center [55, 154] width 66 height 14
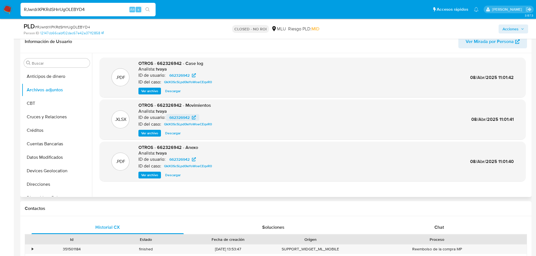
scroll to position [56, 0]
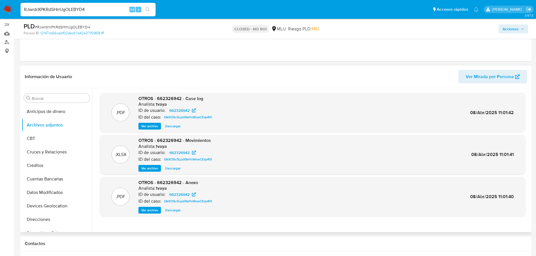
click at [142, 125] on span "Ver archivo" at bounding box center [149, 127] width 17 height 6
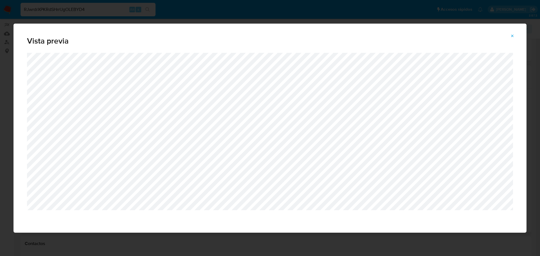
click at [513, 35] on icon "Attachment preview" at bounding box center [512, 36] width 5 height 5
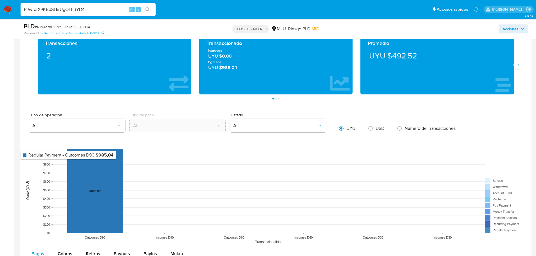
scroll to position [478, 0]
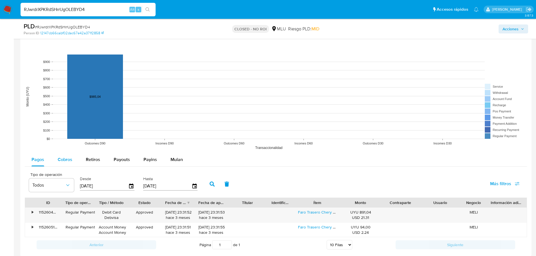
click at [63, 160] on span "Cobros" at bounding box center [65, 159] width 15 height 6
select select "10"
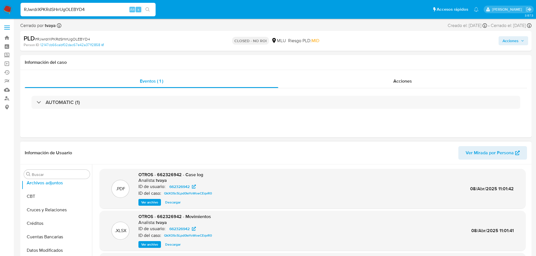
scroll to position [28, 0]
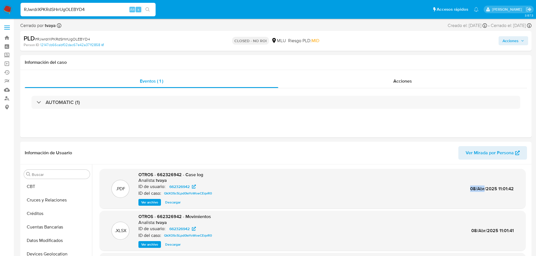
drag, startPoint x: 494, startPoint y: 190, endPoint x: 467, endPoint y: 189, distance: 27.0
click at [467, 189] on div ".PDF OTROS - 662326942 - Case log Analista: tvaya ID de usuario: 662326942 ID d…" at bounding box center [312, 189] width 420 height 34
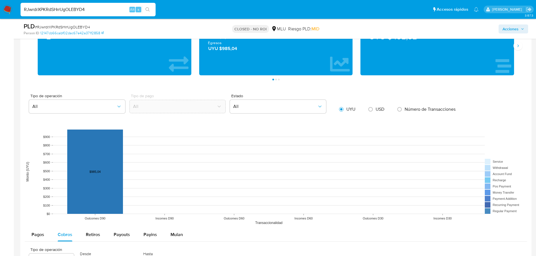
scroll to position [478, 0]
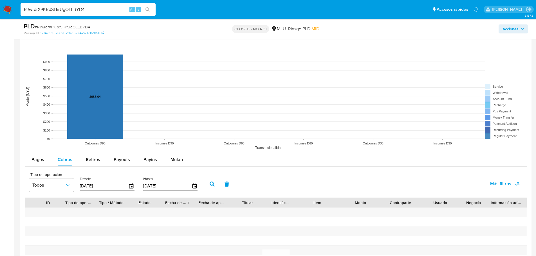
click at [125, 186] on input "[DATE]" at bounding box center [104, 186] width 48 height 9
click at [128, 186] on input "[DATE]" at bounding box center [104, 186] width 48 height 9
click at [129, 186] on icon "button" at bounding box center [132, 186] width 10 height 10
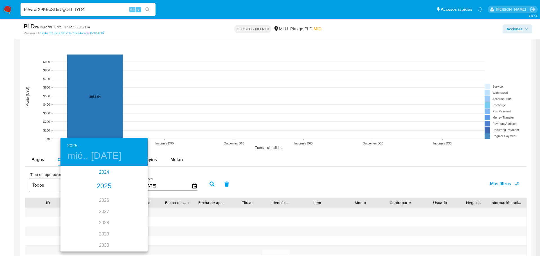
click at [106, 173] on div "2024" at bounding box center [103, 172] width 87 height 11
click at [130, 220] on div "sep." at bounding box center [133, 219] width 29 height 21
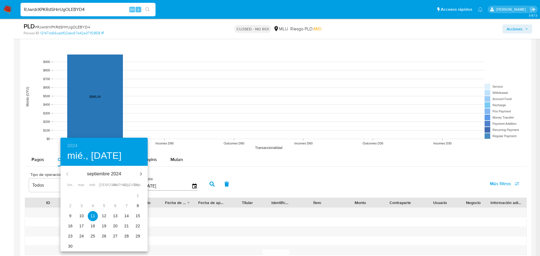
click at [136, 207] on span "8" at bounding box center [138, 206] width 10 height 6
type input "08/09/2024"
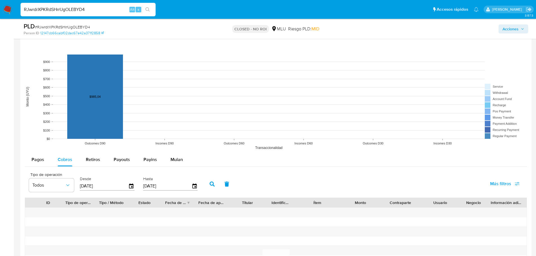
click at [212, 185] on icon "button" at bounding box center [212, 184] width 5 height 5
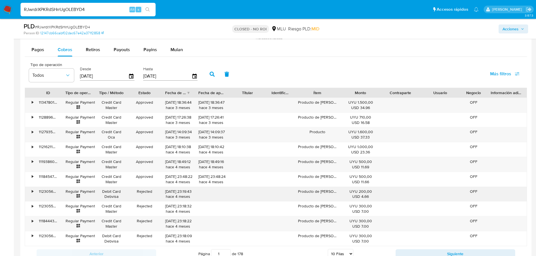
scroll to position [591, 0]
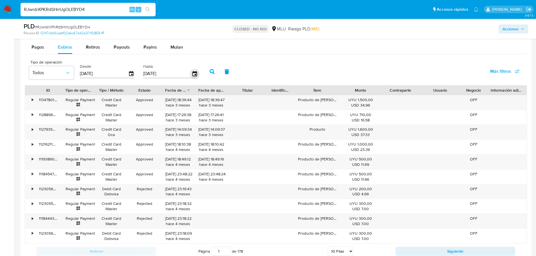
click at [197, 76] on icon "button" at bounding box center [195, 74] width 10 height 10
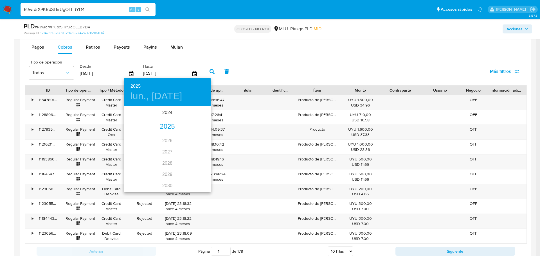
click at [169, 127] on div "2025" at bounding box center [167, 126] width 87 height 11
click at [137, 139] on div "abr." at bounding box center [138, 138] width 29 height 21
type input "08/04/2025"
click at [145, 145] on p "8" at bounding box center [145, 147] width 2 height 6
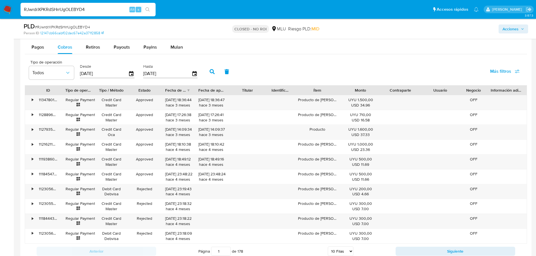
click at [210, 71] on icon "button" at bounding box center [212, 71] width 5 height 5
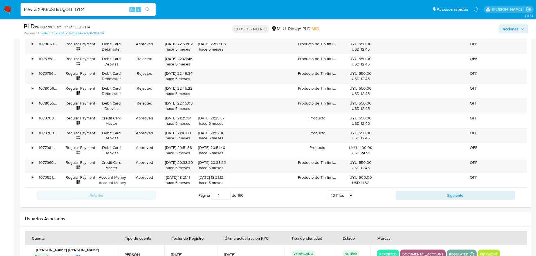
scroll to position [647, 0]
click at [338, 196] on select "5 Filas 10 Filas 20 Filas 25 Filas 50 Filas 100 Filas" at bounding box center [341, 195] width 26 height 10
select select "100"
click at [328, 190] on select "5 Filas 10 Filas 20 Filas 25 Filas 50 Filas 100 Filas" at bounding box center [341, 195] width 26 height 10
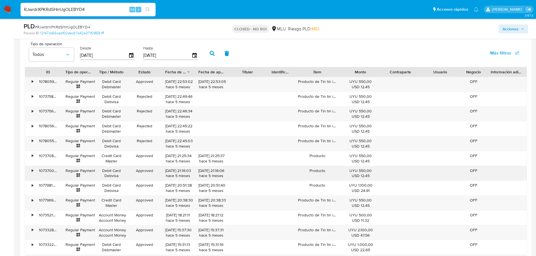
scroll to position [619, 0]
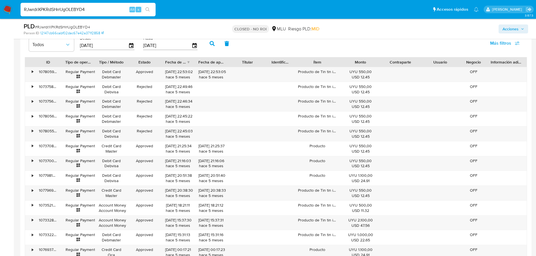
click at [414, 59] on div "Contraparte" at bounding box center [400, 62] width 32 height 6
click at [502, 46] on span "Más filtros" at bounding box center [500, 44] width 21 height 14
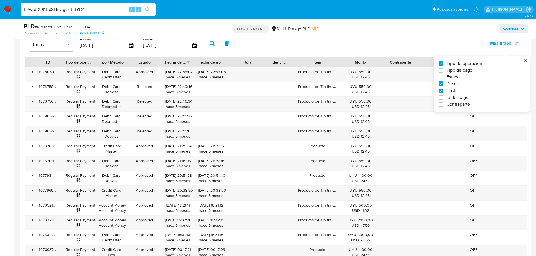
click at [452, 77] on span "Estado" at bounding box center [453, 77] width 13 height 6
click at [443, 77] on input "Estado" at bounding box center [441, 77] width 5 height 5
checkbox input "true"
type input "08/09/2024"
click at [119, 45] on icon "button" at bounding box center [118, 45] width 6 height 6
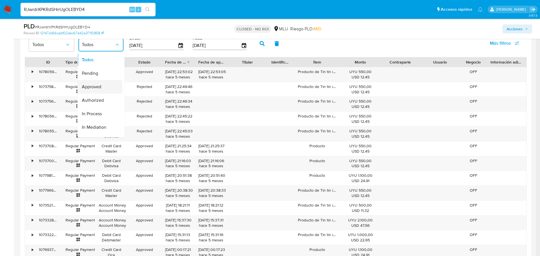
click at [96, 86] on span "Approved" at bounding box center [91, 87] width 19 height 6
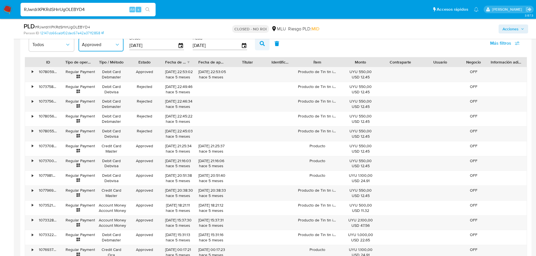
click at [259, 43] on button "button" at bounding box center [262, 44] width 15 height 14
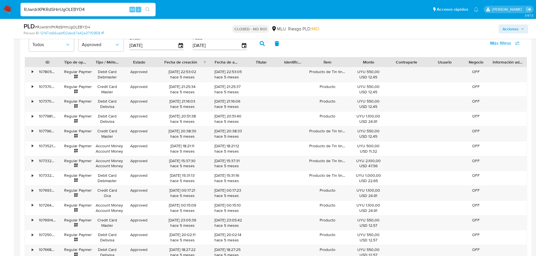
drag, startPoint x: 194, startPoint y: 62, endPoint x: 217, endPoint y: 61, distance: 22.5
click at [217, 61] on div "ID Tipo de operación Tipo / Método Estado Fecha de creación Fecha de aprobación…" at bounding box center [276, 62] width 502 height 10
drag, startPoint x: 184, startPoint y: 71, endPoint x: 196, endPoint y: 72, distance: 11.5
click at [196, 72] on div "08/04/2025 22:53:02 hace 5 meses" at bounding box center [183, 74] width 48 height 11
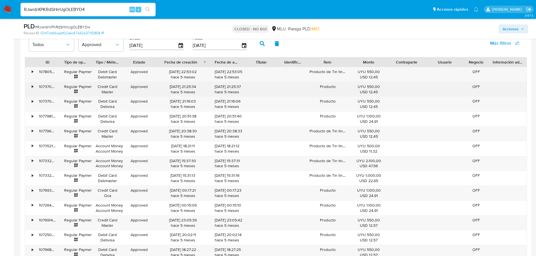
drag, startPoint x: 191, startPoint y: 84, endPoint x: 196, endPoint y: 86, distance: 5.7
click at [196, 86] on div "08/04/2025 21:25:34 hace 5 meses" at bounding box center [183, 89] width 48 height 11
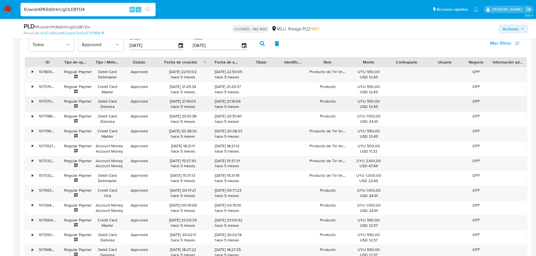
drag, startPoint x: 188, startPoint y: 99, endPoint x: 197, endPoint y: 102, distance: 9.4
click at [197, 102] on div "08/04/2025 21:16:03 hace 5 meses" at bounding box center [183, 104] width 48 height 11
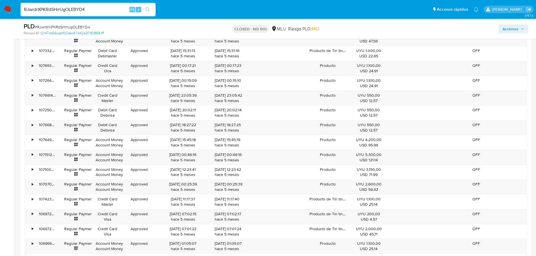
scroll to position [788, 0]
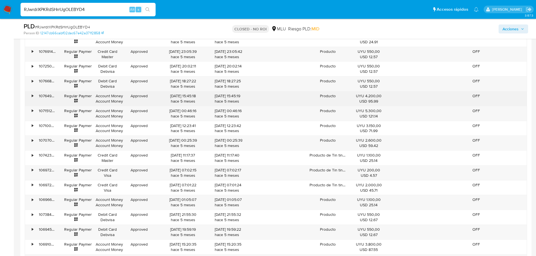
drag, startPoint x: 185, startPoint y: 93, endPoint x: 199, endPoint y: 96, distance: 14.0
click at [199, 96] on div "07/04/2025 15:45:18 hace 5 meses" at bounding box center [183, 98] width 48 height 11
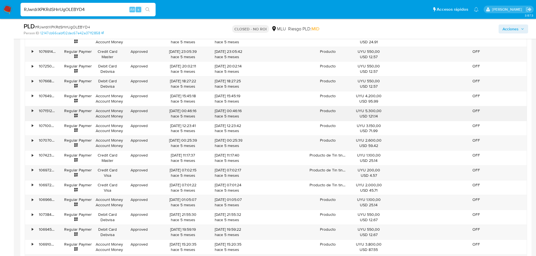
drag, startPoint x: 185, startPoint y: 109, endPoint x: 198, endPoint y: 111, distance: 12.7
click at [198, 111] on div "07/04/2025 00:46:16 hace 5 meses" at bounding box center [183, 113] width 48 height 11
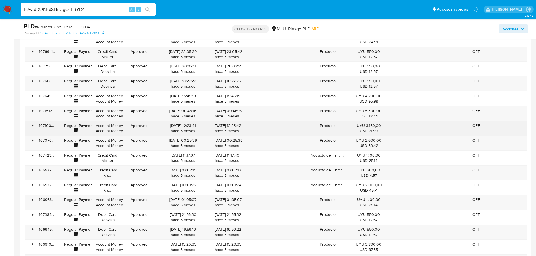
drag, startPoint x: 188, startPoint y: 125, endPoint x: 199, endPoint y: 131, distance: 11.7
click at [198, 128] on div "06/04/2025 12:23:41 hace 5 meses" at bounding box center [183, 128] width 48 height 11
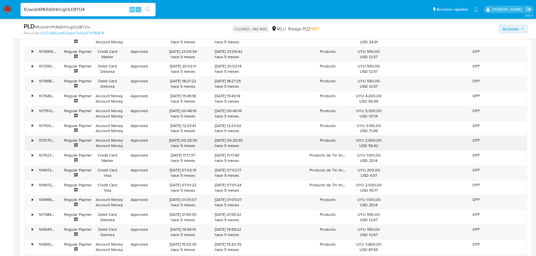
drag, startPoint x: 188, startPoint y: 138, endPoint x: 202, endPoint y: 144, distance: 15.0
click at [202, 144] on div "06/04/2025 00:25:39 hace 5 meses" at bounding box center [183, 143] width 48 height 11
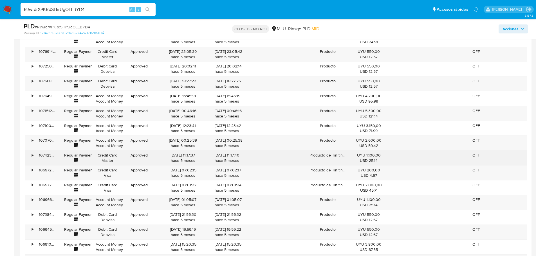
drag, startPoint x: 188, startPoint y: 153, endPoint x: 198, endPoint y: 159, distance: 12.2
click at [197, 157] on div "05/04/2025 11:17:37 hace 5 meses" at bounding box center [183, 158] width 48 height 11
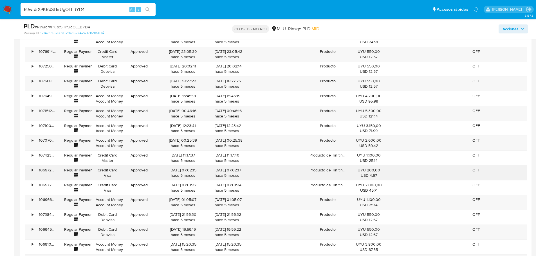
drag, startPoint x: 188, startPoint y: 171, endPoint x: 194, endPoint y: 176, distance: 8.4
click at [193, 173] on div "05/04/2025 07:02:15 hace 5 meses" at bounding box center [183, 173] width 48 height 11
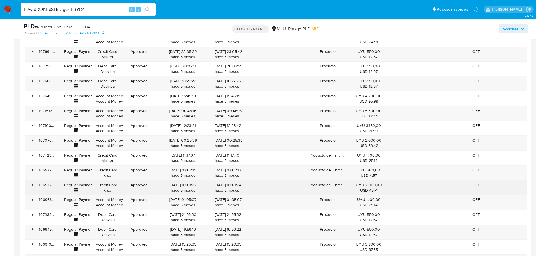
drag, startPoint x: 188, startPoint y: 186, endPoint x: 192, endPoint y: 194, distance: 9.3
click at [189, 186] on div "05/04/2025 07:01:22 hace 5 meses" at bounding box center [183, 188] width 48 height 11
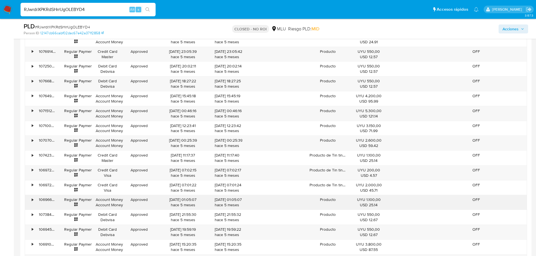
drag, startPoint x: 187, startPoint y: 200, endPoint x: 191, endPoint y: 203, distance: 5.4
click at [190, 203] on div "05/04/2025 01:05:07 hace 5 meses" at bounding box center [183, 202] width 48 height 11
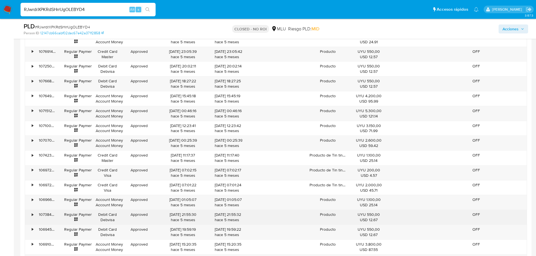
drag, startPoint x: 187, startPoint y: 215, endPoint x: 198, endPoint y: 218, distance: 11.5
click at [194, 217] on div "04/04/2025 21:55:30 hace 5 meses" at bounding box center [183, 217] width 48 height 11
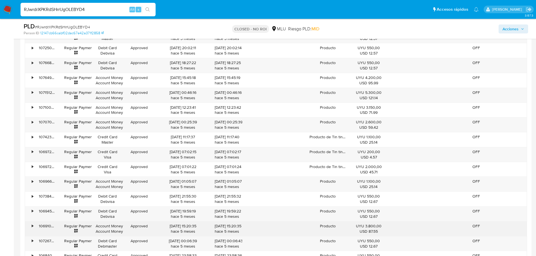
scroll to position [816, 0]
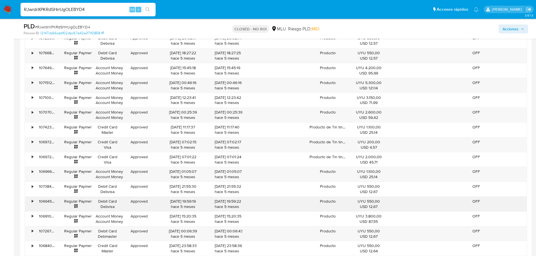
drag, startPoint x: 377, startPoint y: 201, endPoint x: 367, endPoint y: 201, distance: 10.1
click at [367, 201] on div "UYU 550,00 USD 12.67" at bounding box center [369, 204] width 30 height 11
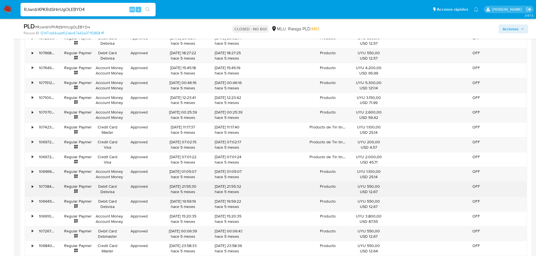
drag, startPoint x: 366, startPoint y: 186, endPoint x: 362, endPoint y: 185, distance: 3.4
click at [362, 185] on div "UYU 550,00 USD 12.67" at bounding box center [369, 189] width 30 height 11
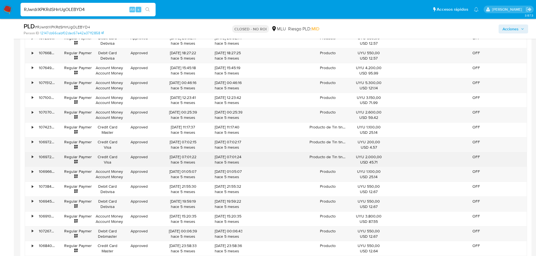
drag, startPoint x: 374, startPoint y: 171, endPoint x: 360, endPoint y: 167, distance: 14.9
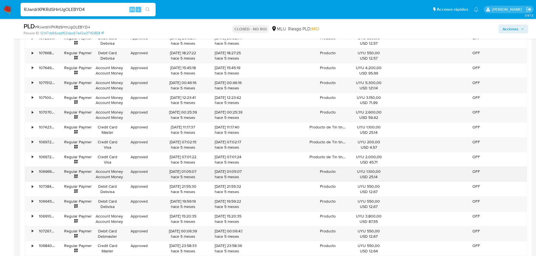
click at [64, 173] on div "Regular Payment" at bounding box center [76, 174] width 32 height 15
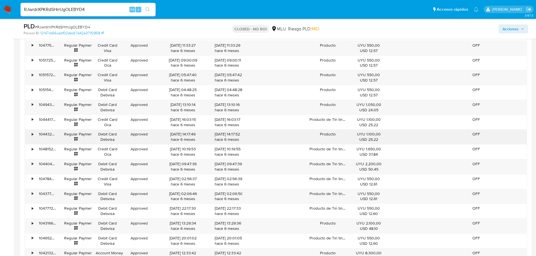
scroll to position [1548, 0]
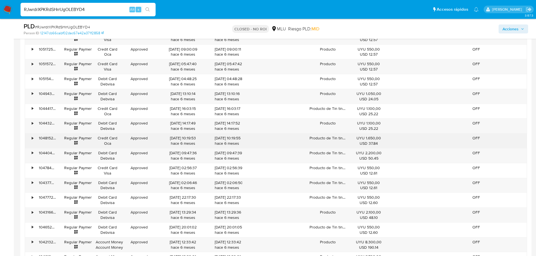
drag, startPoint x: 367, startPoint y: 139, endPoint x: 375, endPoint y: 139, distance: 7.9
click at [375, 139] on div "UYU 1.650,00 USD 37.84" at bounding box center [369, 141] width 30 height 11
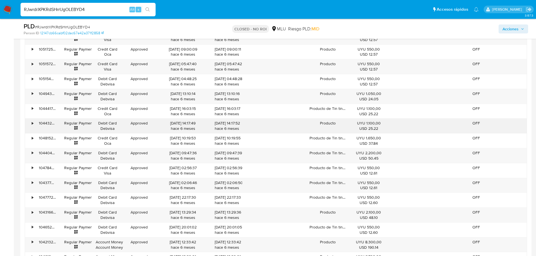
drag, startPoint x: 366, startPoint y: 122, endPoint x: 376, endPoint y: 124, distance: 10.8
click at [376, 124] on div "UYU 1.100,00 USD 25.22" at bounding box center [369, 126] width 30 height 11
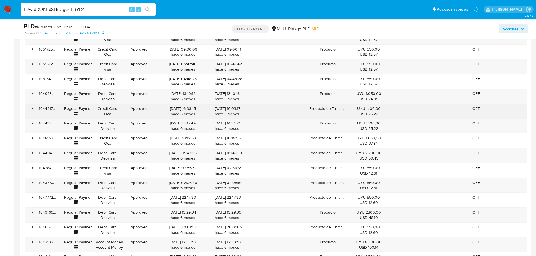
drag, startPoint x: 368, startPoint y: 112, endPoint x: 372, endPoint y: 111, distance: 3.8
click at [372, 111] on div "USD 25.22" at bounding box center [369, 113] width 30 height 5
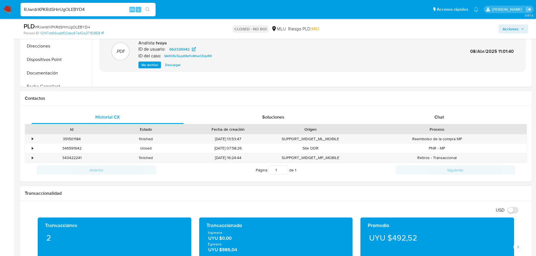
scroll to position [0, 0]
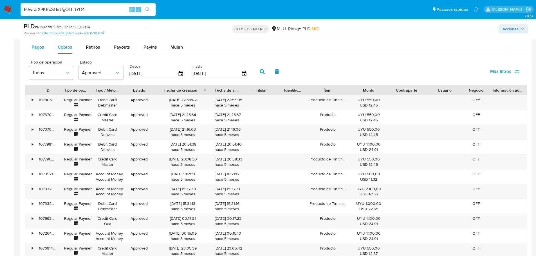
click at [31, 49] on button "Pagos" at bounding box center [38, 48] width 26 height 14
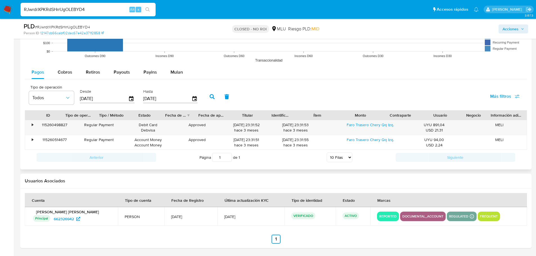
scroll to position [566, 0]
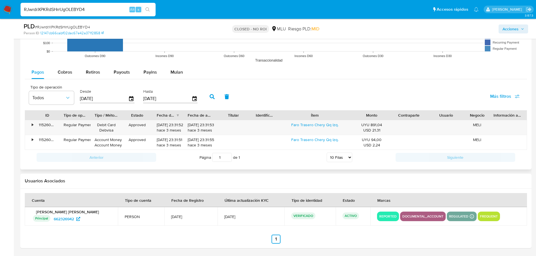
drag, startPoint x: 338, startPoint y: 114, endPoint x: 364, endPoint y: 112, distance: 25.9
click at [367, 113] on div "ID Tipo de operación Tipo / Método Estado Fecha de creación Fecha de aprobación…" at bounding box center [276, 116] width 502 height 10
click at [136, 97] on div "Desde 11/06/2025" at bounding box center [108, 96] width 59 height 23
click at [132, 98] on icon "button" at bounding box center [132, 99] width 10 height 10
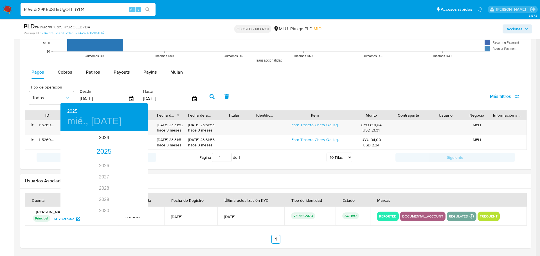
click at [196, 97] on div at bounding box center [270, 128] width 540 height 256
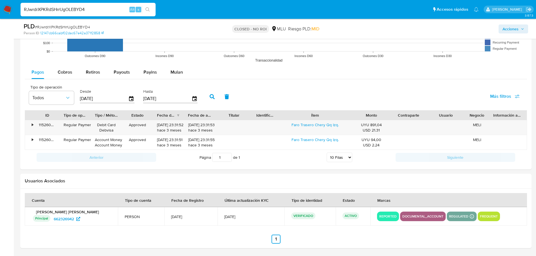
click at [194, 97] on icon "button" at bounding box center [194, 98] width 5 height 5
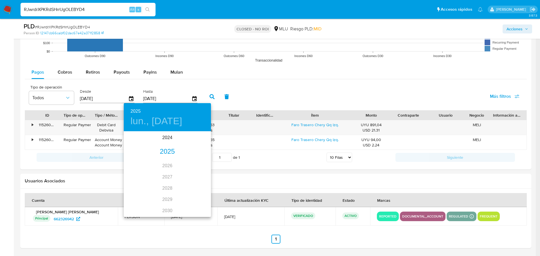
click at [169, 152] on div "2025" at bounding box center [167, 151] width 87 height 11
click at [143, 162] on div "abr." at bounding box center [138, 163] width 29 height 21
type input "08/04/2025"
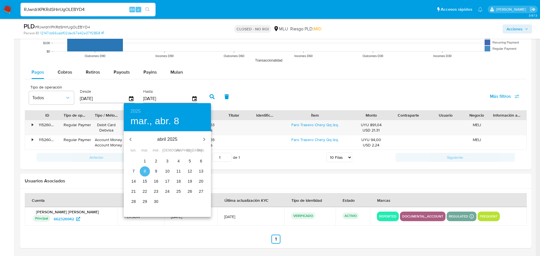
click at [143, 171] on span "8" at bounding box center [145, 172] width 10 height 6
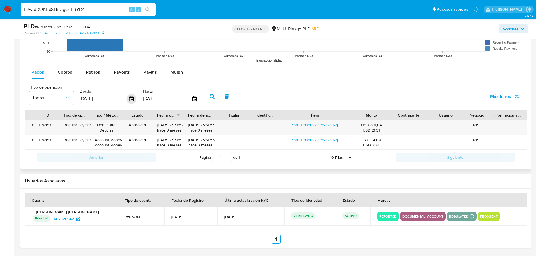
click at [133, 99] on icon "button" at bounding box center [131, 98] width 5 height 5
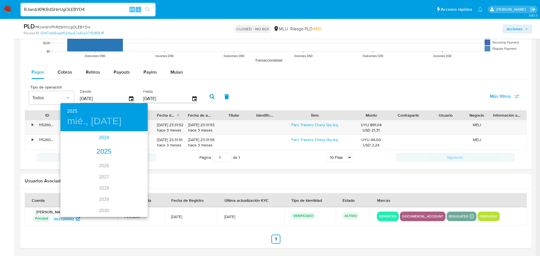
click at [103, 138] on div "2024" at bounding box center [103, 137] width 87 height 11
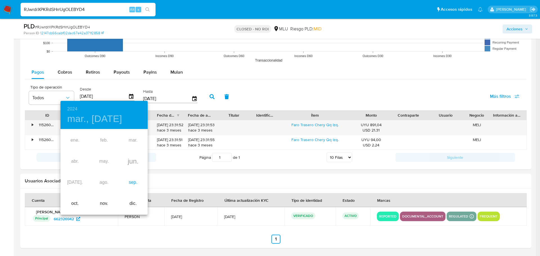
click at [130, 184] on div "sep." at bounding box center [133, 182] width 29 height 21
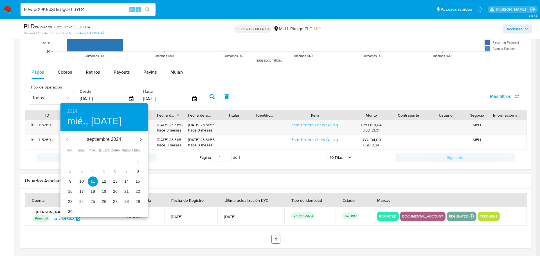
click at [67, 181] on span "9" at bounding box center [70, 182] width 10 height 6
type input "09/09/2024"
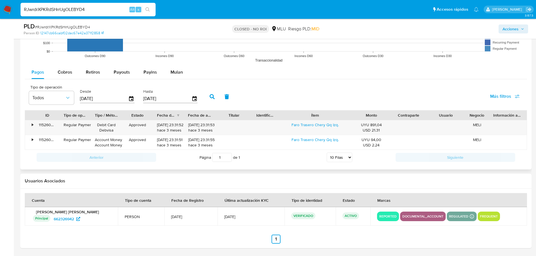
click at [212, 97] on icon "button" at bounding box center [212, 96] width 5 height 5
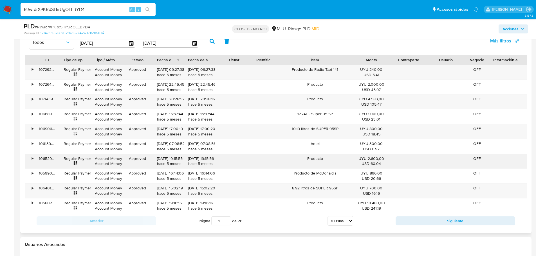
scroll to position [622, 0]
click at [348, 219] on select "5 Filas 10 Filas 20 Filas 25 Filas 50 Filas 100 Filas" at bounding box center [341, 221] width 26 height 10
select select "100"
click at [328, 216] on select "5 Filas 10 Filas 20 Filas 25 Filas 50 Filas 100 Filas" at bounding box center [341, 221] width 26 height 10
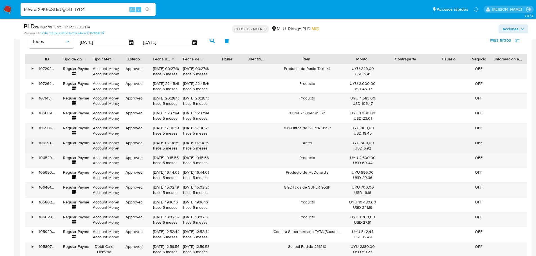
drag, startPoint x: 426, startPoint y: 59, endPoint x: 350, endPoint y: 145, distance: 114.9
click at [441, 59] on div "ID Tipo de operación Tipo / Método Estado Fecha de creación Fecha de aprobación…" at bounding box center [276, 59] width 502 height 10
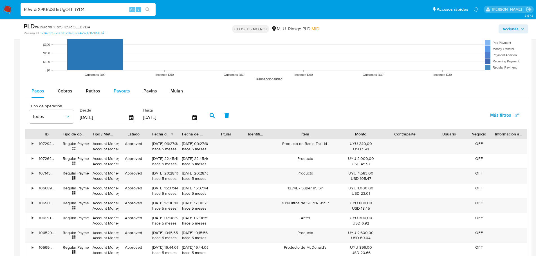
scroll to position [538, 0]
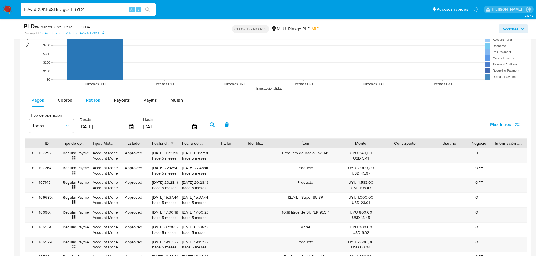
click at [88, 98] on span "Retiros" at bounding box center [93, 100] width 14 height 6
select select "10"
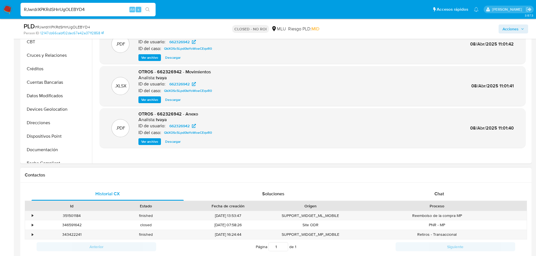
scroll to position [116, 0]
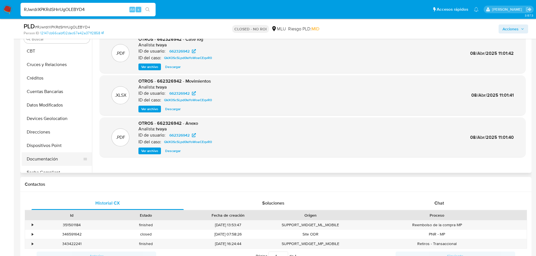
click at [43, 158] on button "Documentación" at bounding box center [55, 160] width 66 height 14
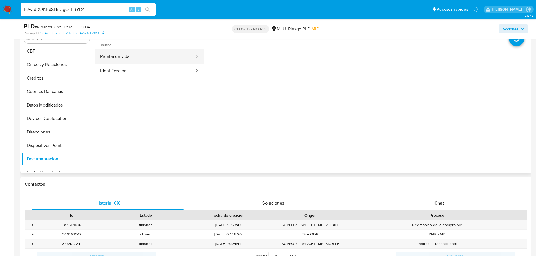
click at [157, 57] on button "Prueba de vida" at bounding box center [145, 57] width 100 height 14
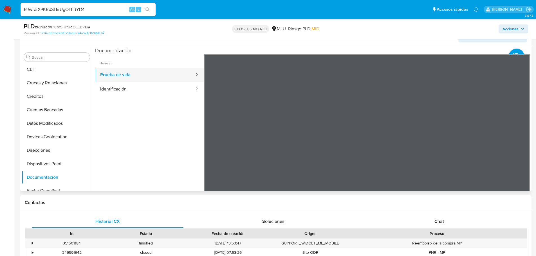
scroll to position [88, 0]
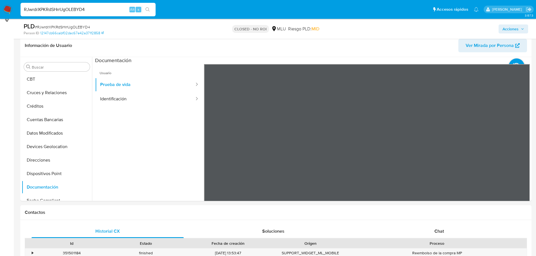
click at [74, 18] on nav "Pausado Ver notificaciones RJwrdrXPKRdSHrrUgOLEBYD4 Alt s Accesos rápidos Presi…" at bounding box center [268, 9] width 536 height 19
click at [71, 11] on input "RJwrdrXPKRdSHrrUgOLEBYD4" at bounding box center [88, 9] width 135 height 7
paste input "bxPMqVl0EM50vRxsKxKTO1YU"
type input "bxPMqVl0EM50vRxsKxKTO1YU"
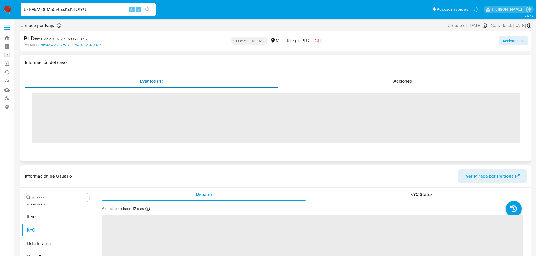
scroll to position [251, 0]
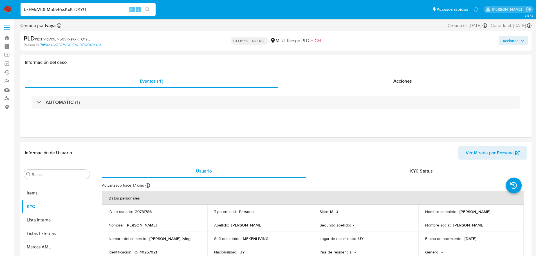
select select "10"
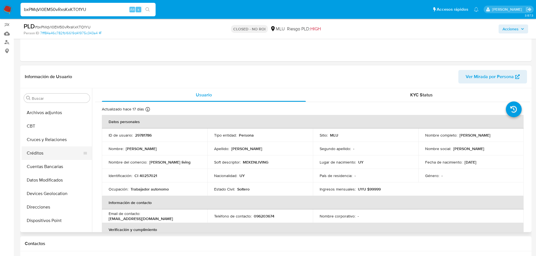
scroll to position [0, 0]
click at [54, 131] on button "Archivos adjuntos" at bounding box center [55, 125] width 66 height 14
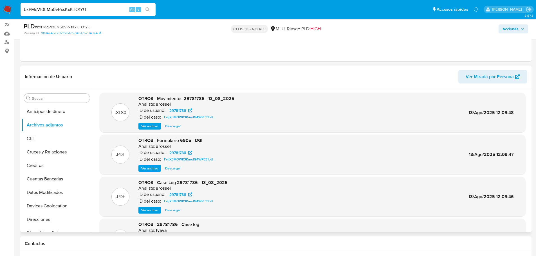
click at [323, 164] on div ".PDF OTROS - Formulario 6905 - DGI Analista: arossel ID de usuario: 29781786 ID…" at bounding box center [312, 155] width 420 height 34
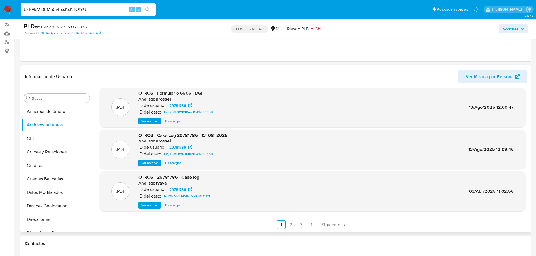
click at [151, 206] on span "Ver archivo" at bounding box center [149, 206] width 17 height 6
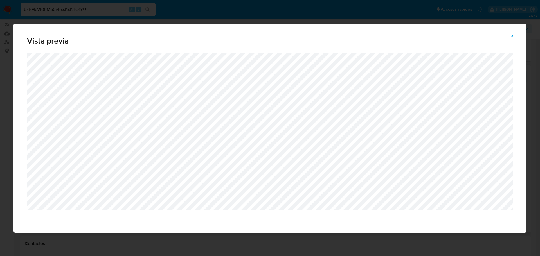
click at [512, 33] on span "Attachment preview" at bounding box center [512, 36] width 5 height 8
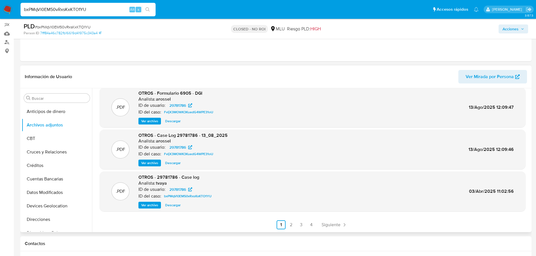
click at [81, 9] on input "bxPMqVl0EM50vRxsKxKTO1YU" at bounding box center [88, 9] width 135 height 7
paste input "uOgdBydAE92byIrAhpW0ZQTQ"
type input "uOgdBydAE92byIrAhpW0ZQTQ"
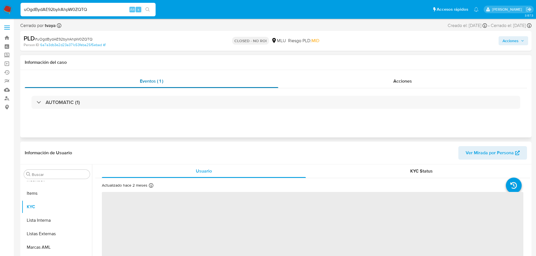
scroll to position [251, 0]
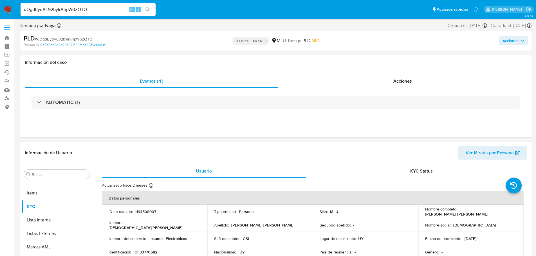
select select "10"
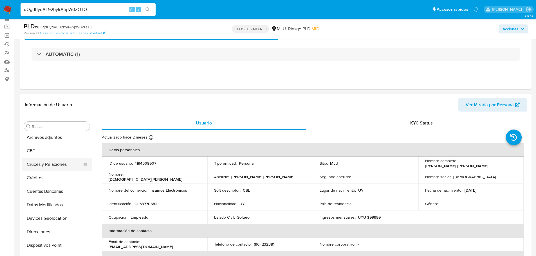
scroll to position [0, 0]
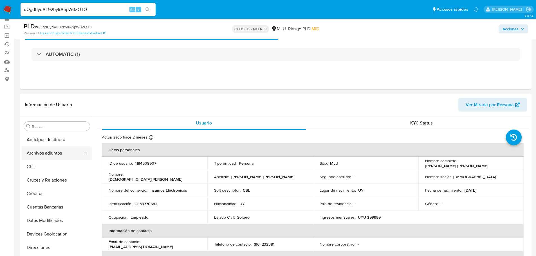
click at [57, 153] on button "Archivos adjuntos" at bounding box center [55, 154] width 66 height 14
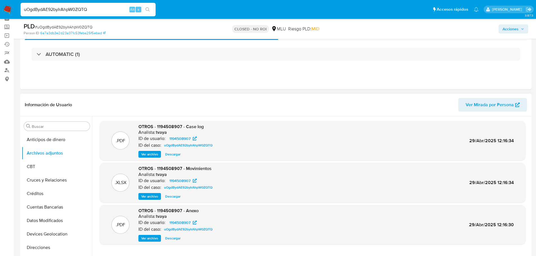
click at [143, 154] on span "Ver archivo" at bounding box center [149, 155] width 17 height 6
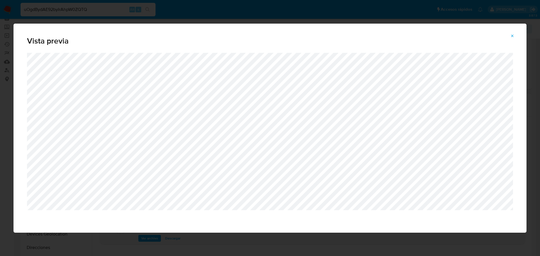
click at [517, 36] on button "Attachment preview" at bounding box center [512, 36] width 12 height 9
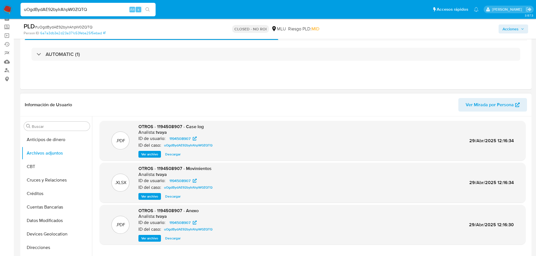
click at [149, 240] on span "Ver archivo" at bounding box center [149, 239] width 17 height 6
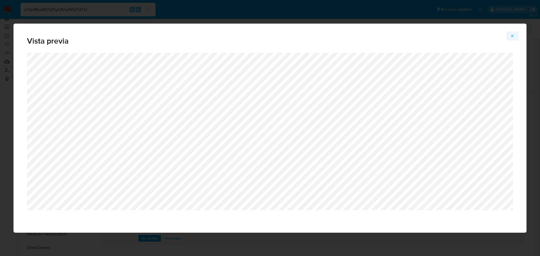
click at [516, 32] on button "Attachment preview" at bounding box center [512, 36] width 12 height 9
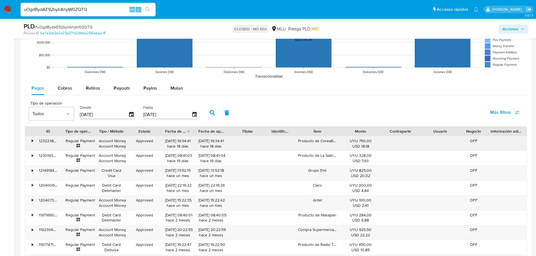
scroll to position [563, 0]
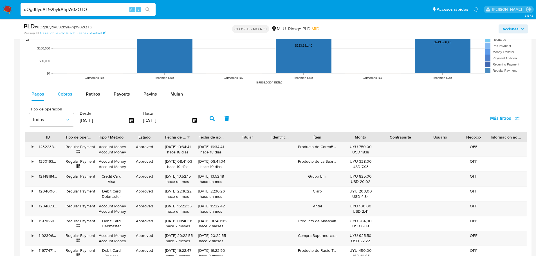
click at [55, 98] on button "Cobros" at bounding box center [65, 95] width 28 height 14
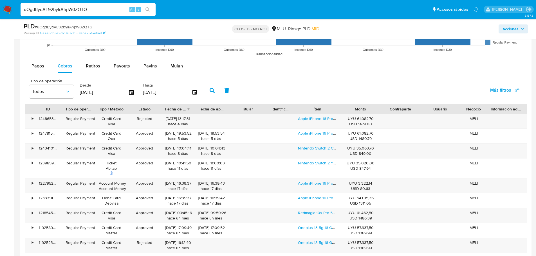
scroll to position [619, 0]
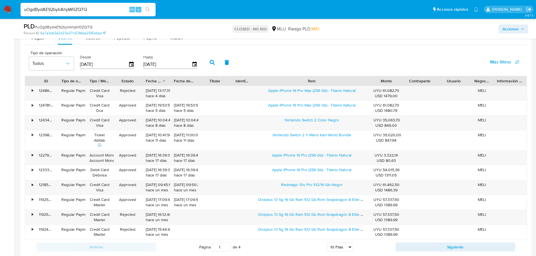
drag, startPoint x: 343, startPoint y: 80, endPoint x: 407, endPoint y: 81, distance: 64.5
click at [407, 81] on div "ID Tipo de operación Tipo / Método Estado Fecha de creación Fecha de aprobación…" at bounding box center [276, 81] width 502 height 10
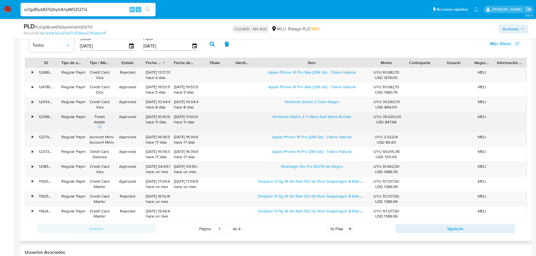
scroll to position [647, 0]
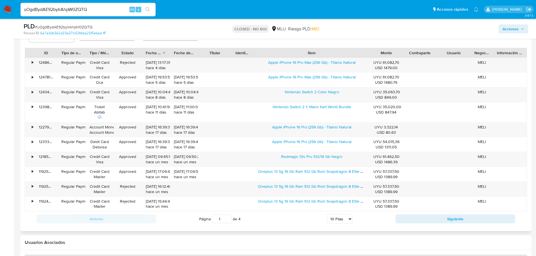
click at [340, 222] on select "5 Filas 10 Filas 20 Filas 25 Filas 50 Filas 100 Filas" at bounding box center [340, 219] width 26 height 10
select select "100"
click at [327, 214] on select "5 Filas 10 Filas 20 Filas 25 Filas 50 Filas 100 Filas" at bounding box center [340, 219] width 26 height 10
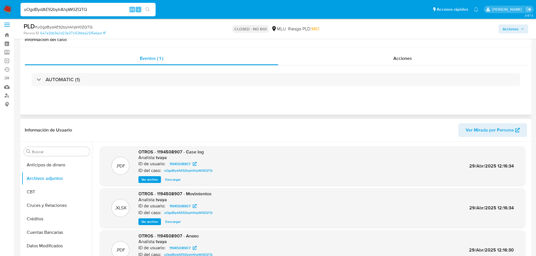
scroll to position [0, 0]
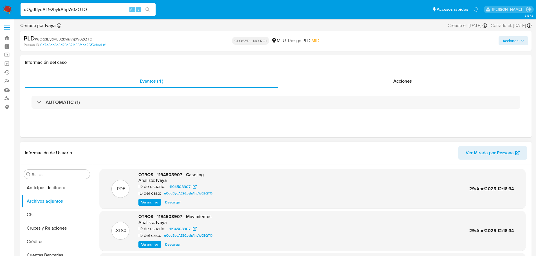
click at [56, 8] on input "uOgdBydAE92byIrAhpW0ZQTQ" at bounding box center [88, 9] width 135 height 7
paste input "wVnyaJDkGWdXpt59YPlTvfK7"
type input "wVnyaJDkGWdXpt59YPlTvfK7"
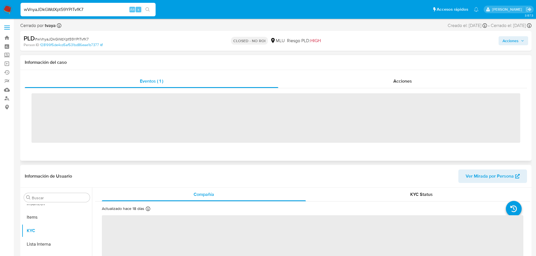
scroll to position [251, 0]
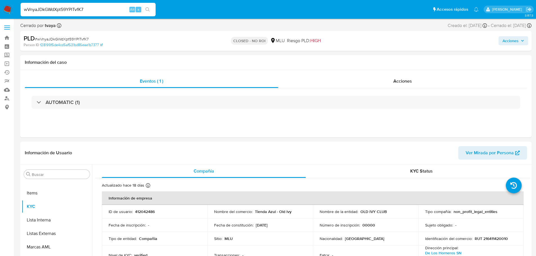
select select "10"
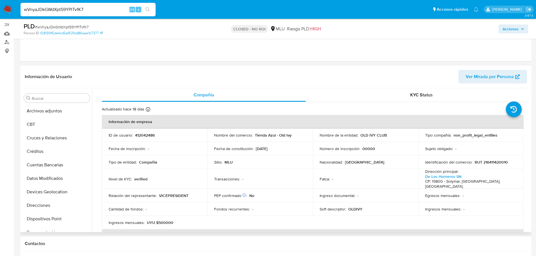
scroll to position [0, 0]
click at [48, 125] on button "Archivos adjuntos" at bounding box center [55, 125] width 66 height 14
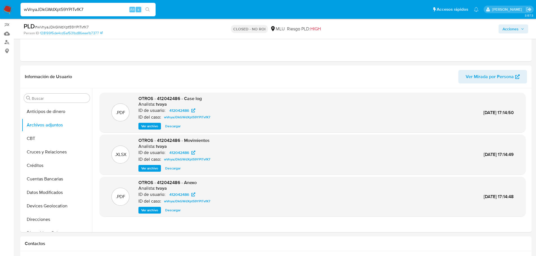
scroll to position [84, 0]
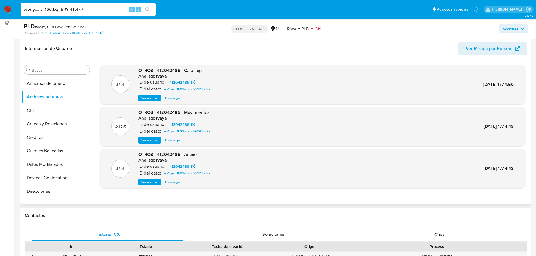
click at [150, 96] on span "Ver archivo" at bounding box center [149, 98] width 17 height 6
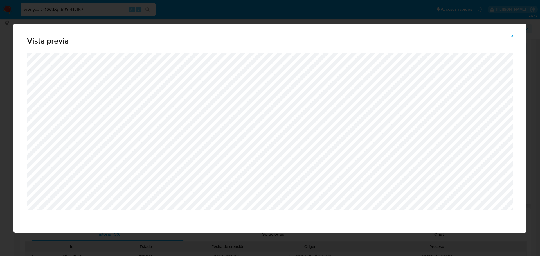
click at [510, 34] on icon "Attachment preview" at bounding box center [512, 36] width 5 height 5
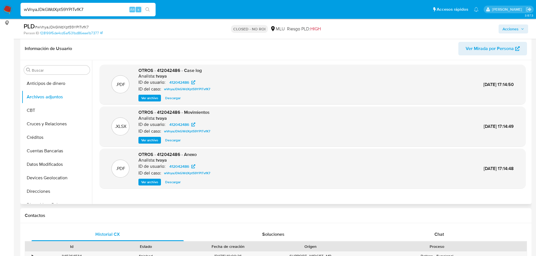
click at [151, 180] on span "Ver archivo" at bounding box center [149, 183] width 17 height 6
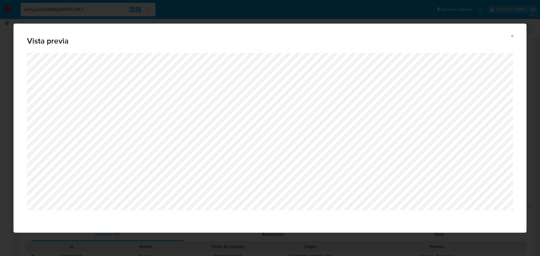
click at [511, 33] on span "Attachment preview" at bounding box center [512, 36] width 5 height 8
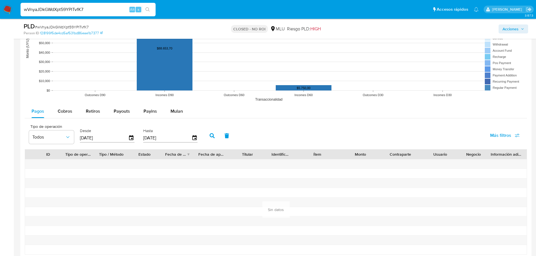
scroll to position [535, 0]
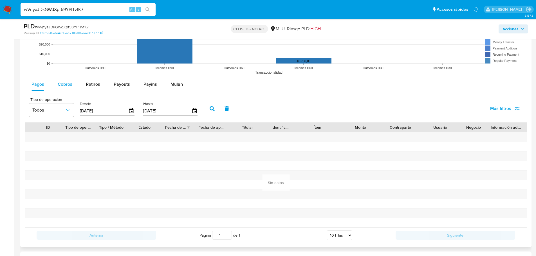
click at [71, 81] on span "Cobros" at bounding box center [65, 84] width 15 height 6
select select "10"
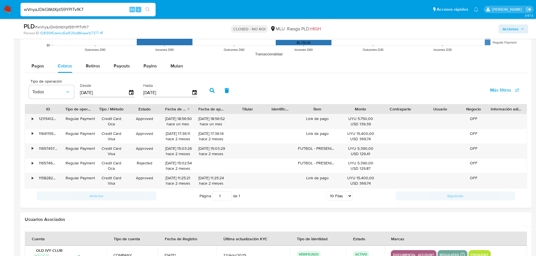
scroll to position [563, 0]
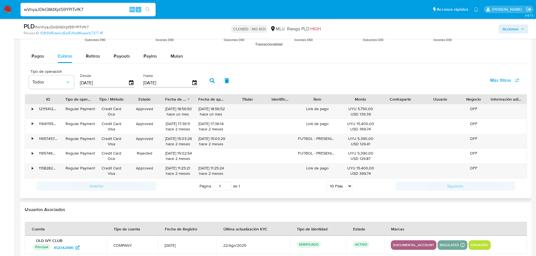
click at [341, 184] on select "5 Filas 10 Filas 20 Filas 25 Filas 50 Filas 100 Filas" at bounding box center [340, 186] width 26 height 10
drag, startPoint x: 270, startPoint y: 203, endPoint x: 298, endPoint y: 168, distance: 44.9
click at [270, 203] on div "Usuarios Asociados" at bounding box center [275, 210] width 511 height 15
drag, startPoint x: 321, startPoint y: 139, endPoint x: 336, endPoint y: 142, distance: 15.3
click at [338, 139] on div "FUTBOL - PRESENIOR" at bounding box center [317, 141] width 46 height 15
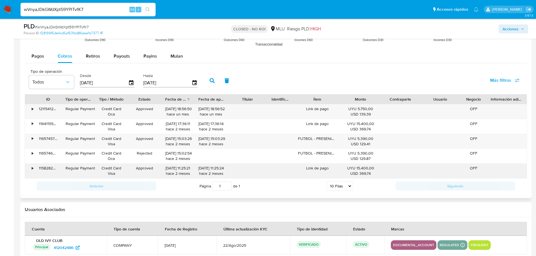
drag, startPoint x: 308, startPoint y: 154, endPoint x: 328, endPoint y: 170, distance: 25.4
click at [335, 157] on div "FUTBOL - PRESENIOR" at bounding box center [317, 156] width 46 height 15
click at [314, 170] on div "Link de pago" at bounding box center [317, 171] width 46 height 15
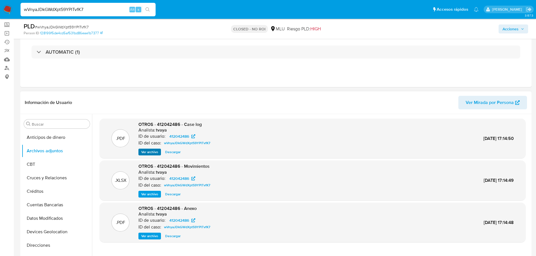
scroll to position [28, 0]
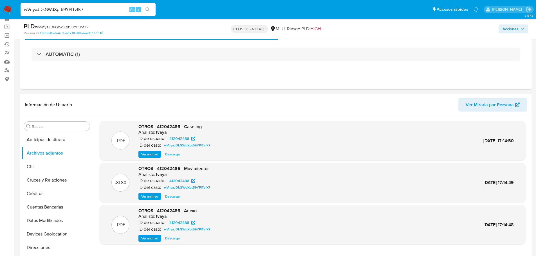
click at [150, 155] on span "Ver archivo" at bounding box center [149, 155] width 17 height 6
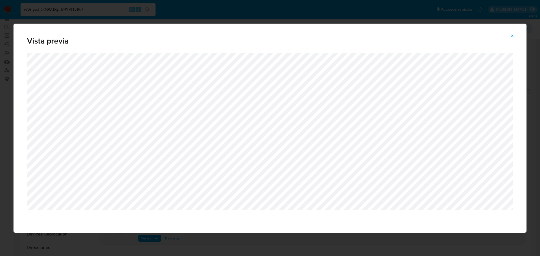
click at [514, 38] on icon "Attachment preview" at bounding box center [512, 36] width 5 height 5
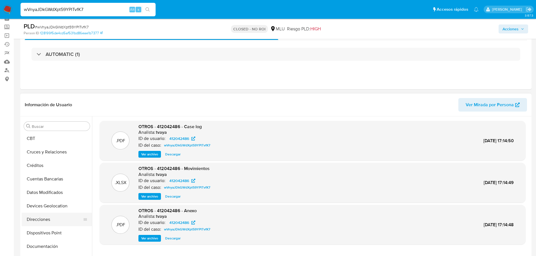
click at [52, 225] on button "Direcciones" at bounding box center [55, 220] width 66 height 14
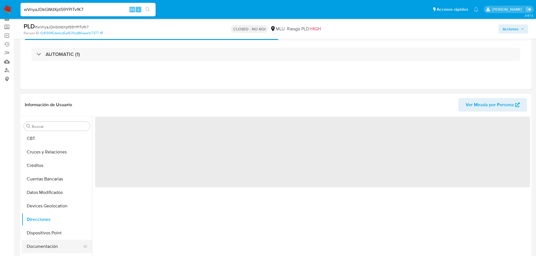
click at [51, 237] on button "Dispositivos Point" at bounding box center [57, 234] width 70 height 14
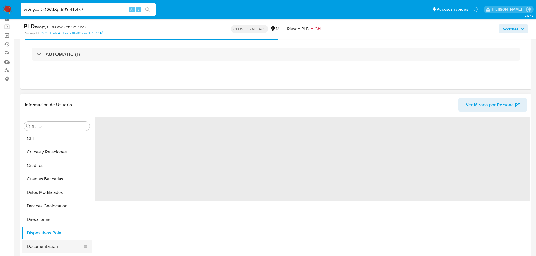
click at [49, 245] on button "Documentación" at bounding box center [55, 247] width 66 height 14
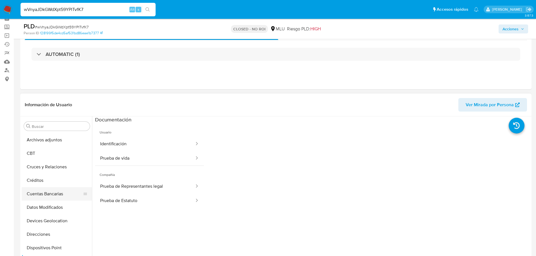
scroll to position [0, 0]
click at [51, 148] on button "Archivos adjuntos" at bounding box center [55, 154] width 66 height 14
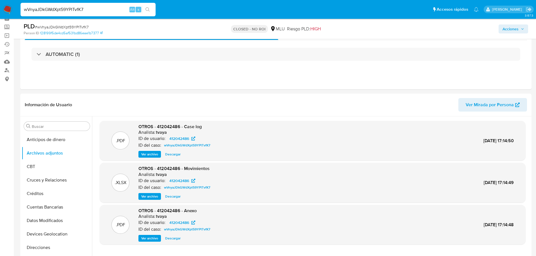
click at [81, 10] on input "wVnyaJDkGWdXpt59YPlTvfK7" at bounding box center [88, 9] width 135 height 7
paste input "5Jgs4mBaqCzAaYgywTFDY08n"
type input "5Jgs4mBaqCzAaYgywTFDY08n"
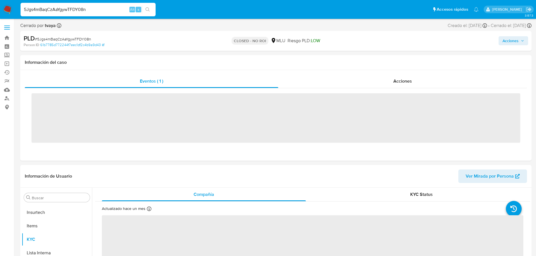
scroll to position [251, 0]
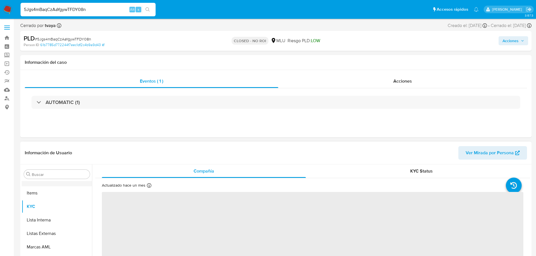
select select "10"
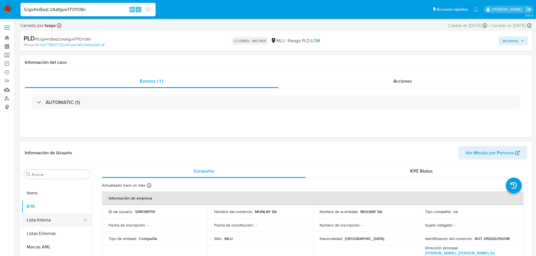
scroll to position [237, 0]
select select "10"
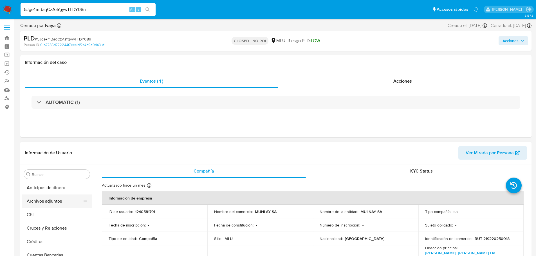
click at [44, 205] on button "Archivos adjuntos" at bounding box center [55, 202] width 66 height 14
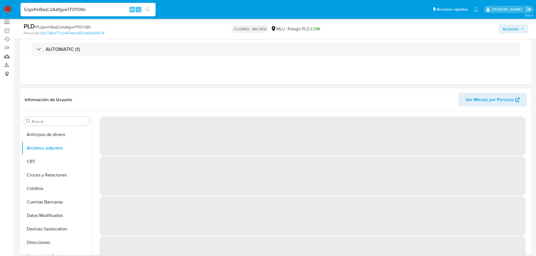
scroll to position [56, 0]
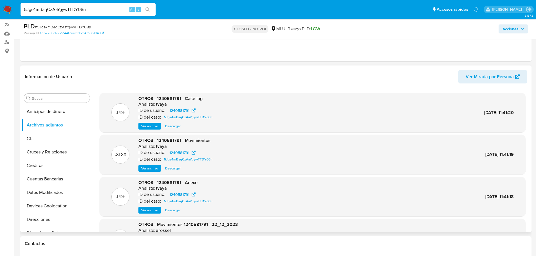
click at [144, 124] on span "Ver archivo" at bounding box center [149, 127] width 17 height 6
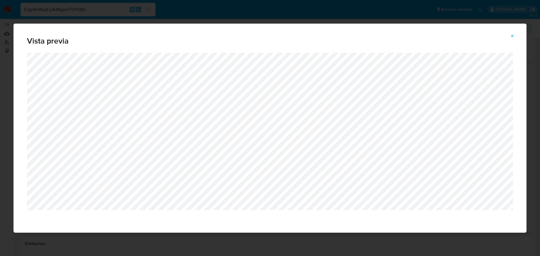
click at [512, 35] on icon "Attachment preview" at bounding box center [512, 36] width 5 height 5
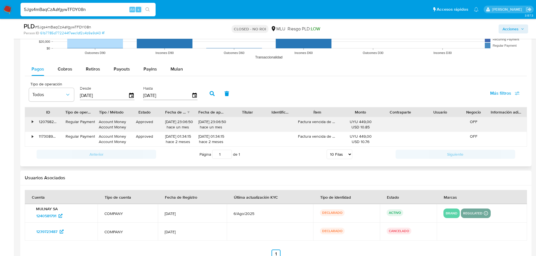
scroll to position [575, 0]
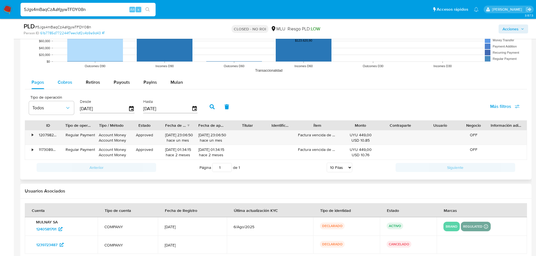
click at [60, 87] on div "Cobros" at bounding box center [65, 83] width 15 height 14
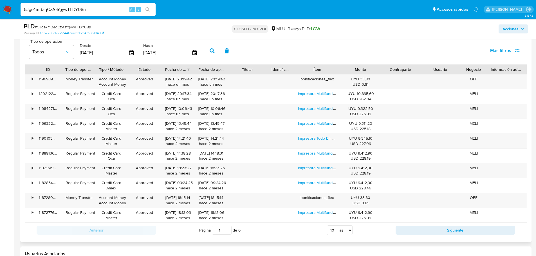
scroll to position [631, 0]
click at [340, 234] on select "5 Filas 10 Filas 20 Filas 25 Filas 50 Filas 100 Filas" at bounding box center [340, 230] width 26 height 10
select select "100"
click at [327, 225] on select "5 Filas 10 Filas 20 Filas 25 Filas 50 Filas 100 Filas" at bounding box center [340, 230] width 26 height 10
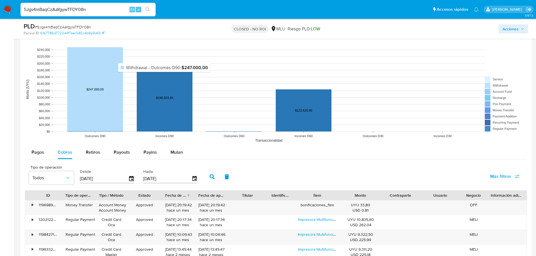
scroll to position [444, 0]
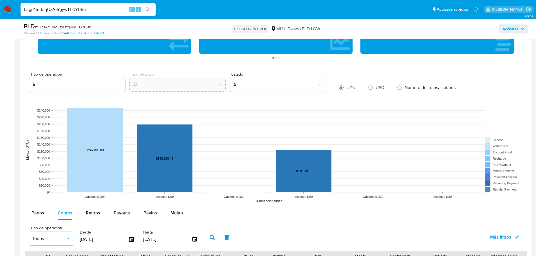
click at [80, 11] on input "5Jgs4mBaqCzAaYgywTFDY08n" at bounding box center [88, 9] width 135 height 7
paste input "GmLJj9w1bKdS0VzOdWijnQh6"
type input "GmLJj9w1bKdS0VzOdWijnQh6"
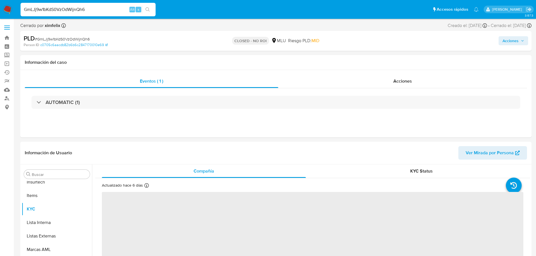
scroll to position [251, 0]
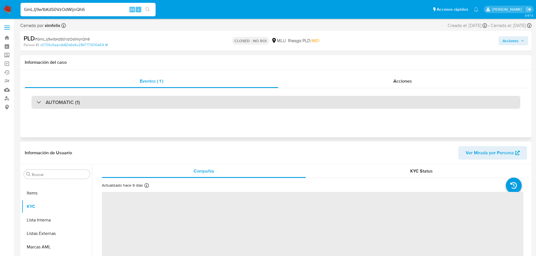
click at [138, 104] on div "AUTOMATIC (1)" at bounding box center [276, 102] width 489 height 13
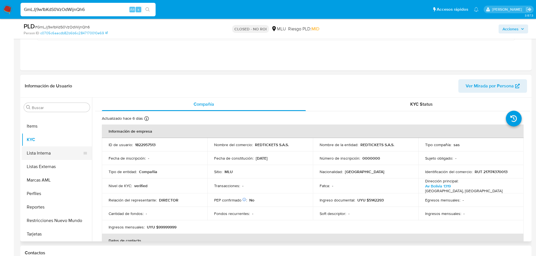
select select "10"
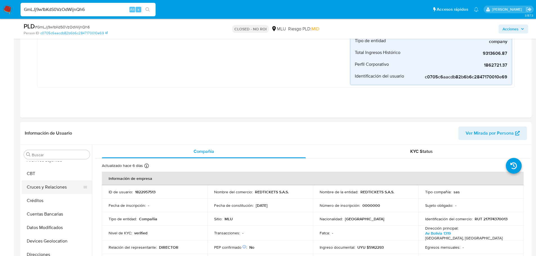
scroll to position [0, 0]
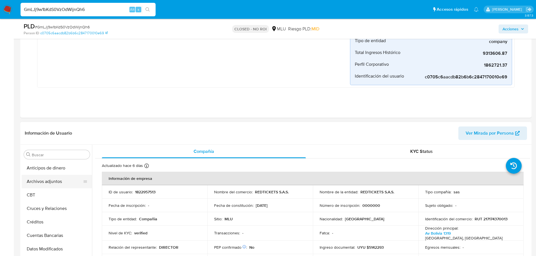
click at [47, 179] on button "Archivos adjuntos" at bounding box center [55, 182] width 66 height 14
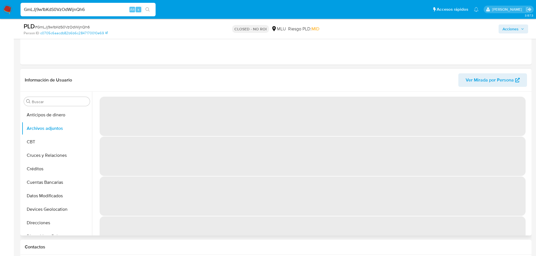
scroll to position [310, 0]
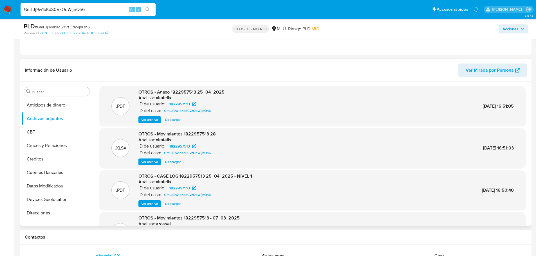
click at [150, 204] on span "Ver archivo" at bounding box center [149, 204] width 17 height 6
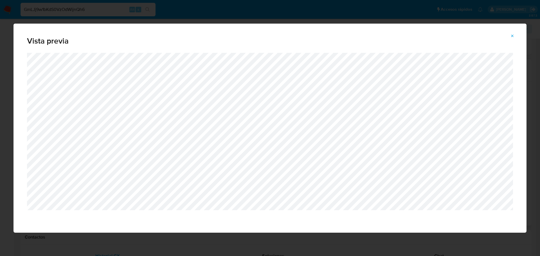
click at [516, 35] on button "Attachment preview" at bounding box center [512, 36] width 12 height 9
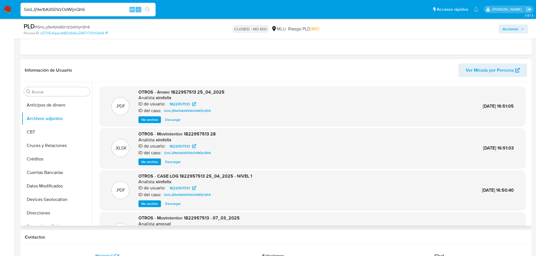
click at [72, 8] on input "GmLJj9w1bKdS0VzOdWijnQh6" at bounding box center [88, 9] width 135 height 7
paste input "b3AUvUgmgtZ7lHMY1wVa4rFH"
type input "b3AUvUgmgtZ7lHMY1wVa4rFH"
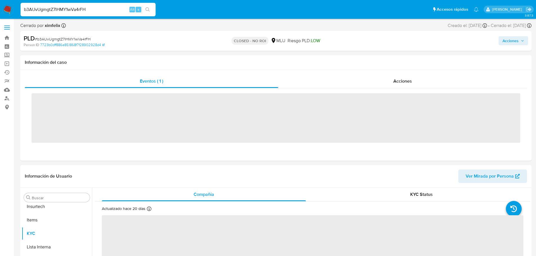
scroll to position [251, 0]
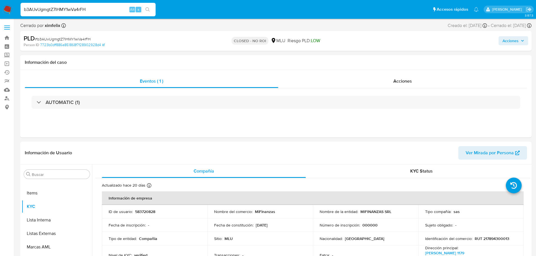
select select "10"
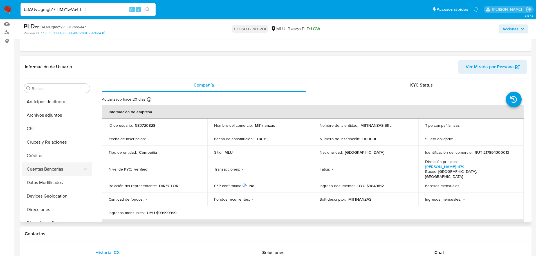
scroll to position [56, 0]
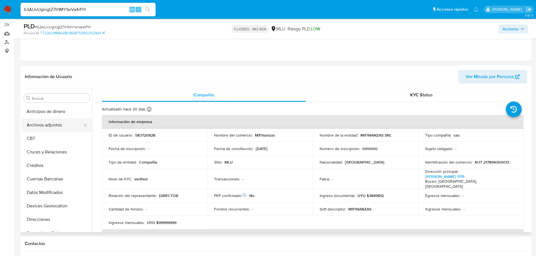
click at [53, 126] on button "Archivos adjuntos" at bounding box center [55, 125] width 66 height 14
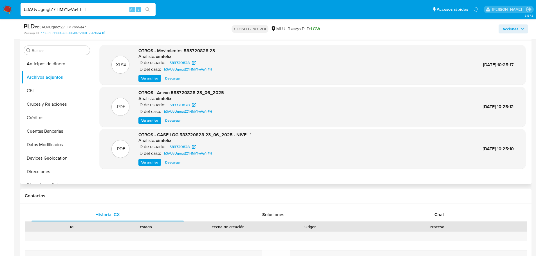
scroll to position [113, 0]
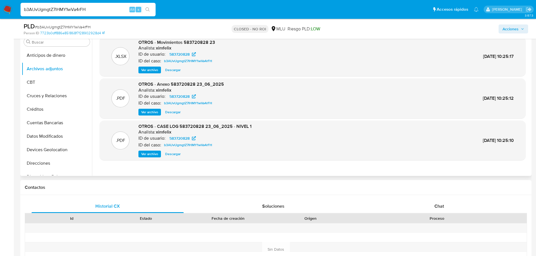
click at [151, 155] on span "Ver archivo" at bounding box center [149, 154] width 17 height 6
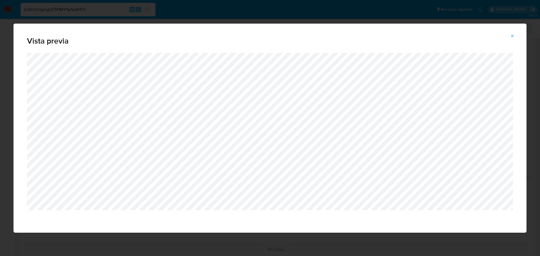
drag, startPoint x: 510, startPoint y: 33, endPoint x: 488, endPoint y: 50, distance: 27.5
click at [510, 33] on button "Attachment preview" at bounding box center [512, 36] width 12 height 9
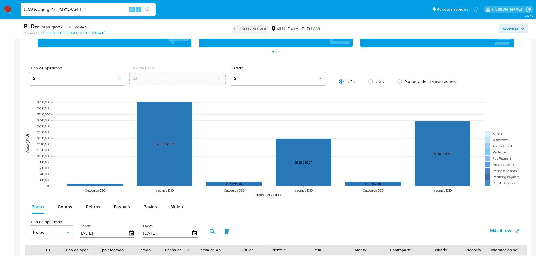
scroll to position [563, 0]
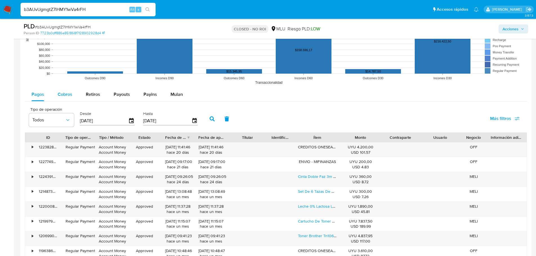
click at [67, 99] on div "Cobros" at bounding box center [65, 95] width 15 height 14
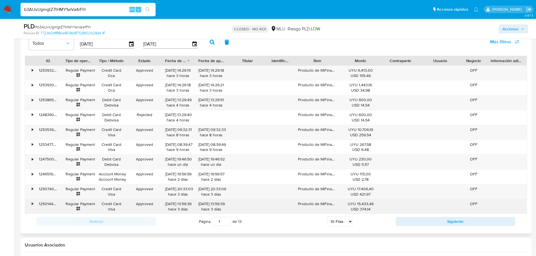
scroll to position [647, 0]
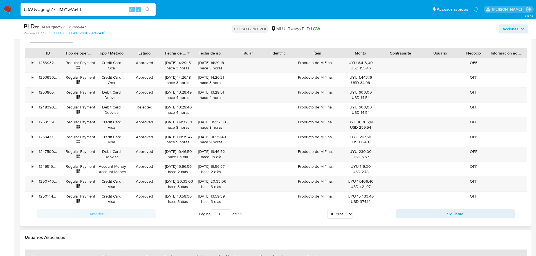
click at [349, 218] on select "5 Filas 10 Filas 20 Filas 25 Filas 50 Filas 100 Filas" at bounding box center [340, 214] width 26 height 10
select select "100"
click at [327, 209] on select "5 Filas 10 Filas 20 Filas 25 Filas 50 Filas 100 Filas" at bounding box center [340, 214] width 26 height 10
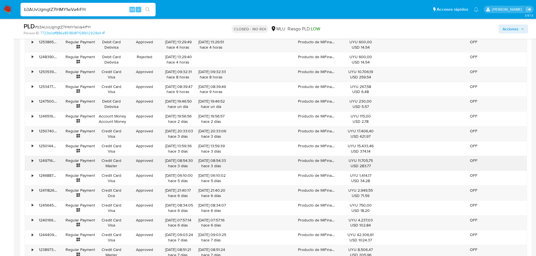
scroll to position [703, 0]
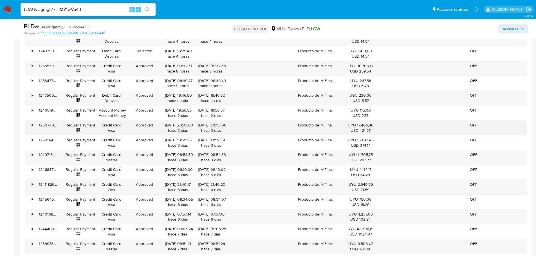
drag, startPoint x: 359, startPoint y: 125, endPoint x: 364, endPoint y: 128, distance: 6.3
click at [365, 127] on div "UYU 17.406,40 USD 421.97" at bounding box center [361, 128] width 32 height 11
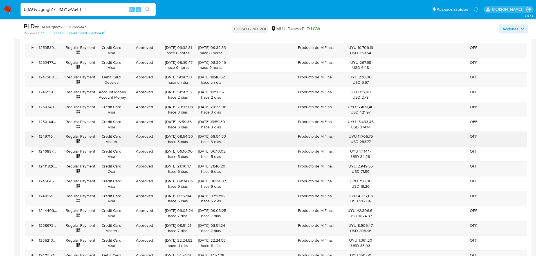
scroll to position [732, 0]
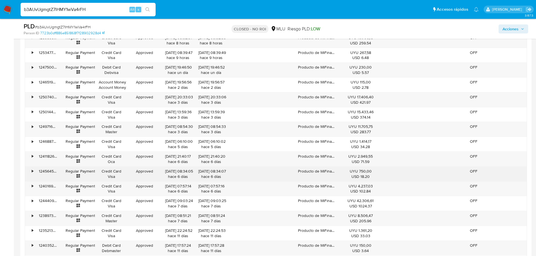
drag, startPoint x: 357, startPoint y: 171, endPoint x: 363, endPoint y: 172, distance: 5.4
click at [363, 172] on div "UYU 750,00 USD 18.20" at bounding box center [361, 174] width 32 height 11
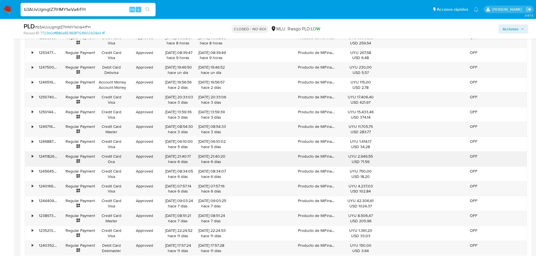
click at [363, 156] on div "UYU 2.949,55 USD 71.59" at bounding box center [361, 159] width 32 height 11
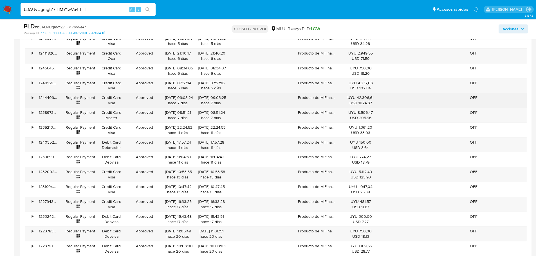
scroll to position [844, 0]
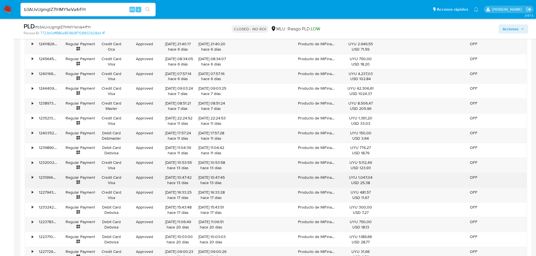
drag, startPoint x: 109, startPoint y: 183, endPoint x: 59, endPoint y: 183, distance: 49.8
click at [59, 183] on div "123199486041" at bounding box center [48, 180] width 27 height 15
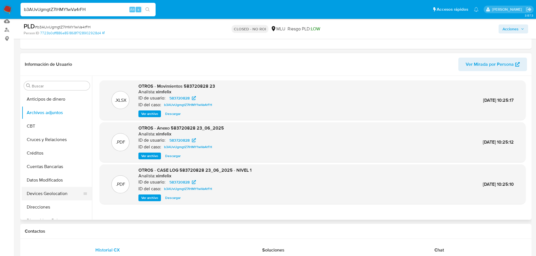
scroll to position [56, 0]
